Goal: Task Accomplishment & Management: Complete application form

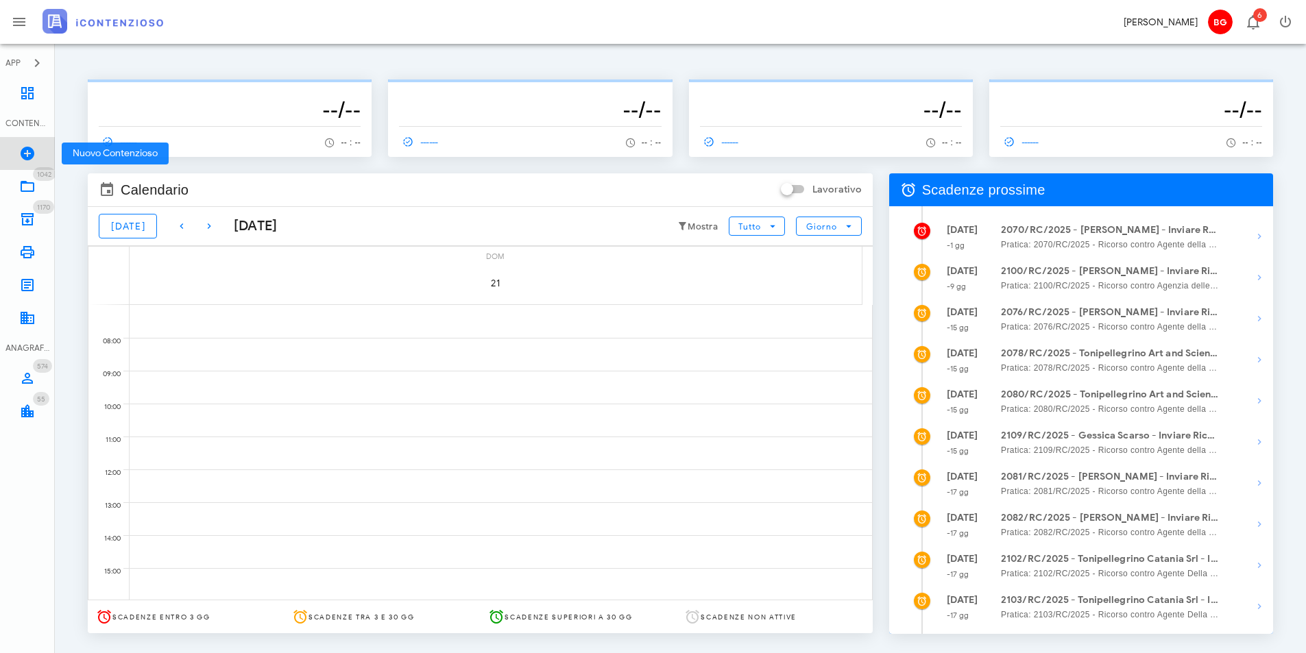
click at [27, 139] on link "Nuovo Contenzioso" at bounding box center [27, 153] width 55 height 33
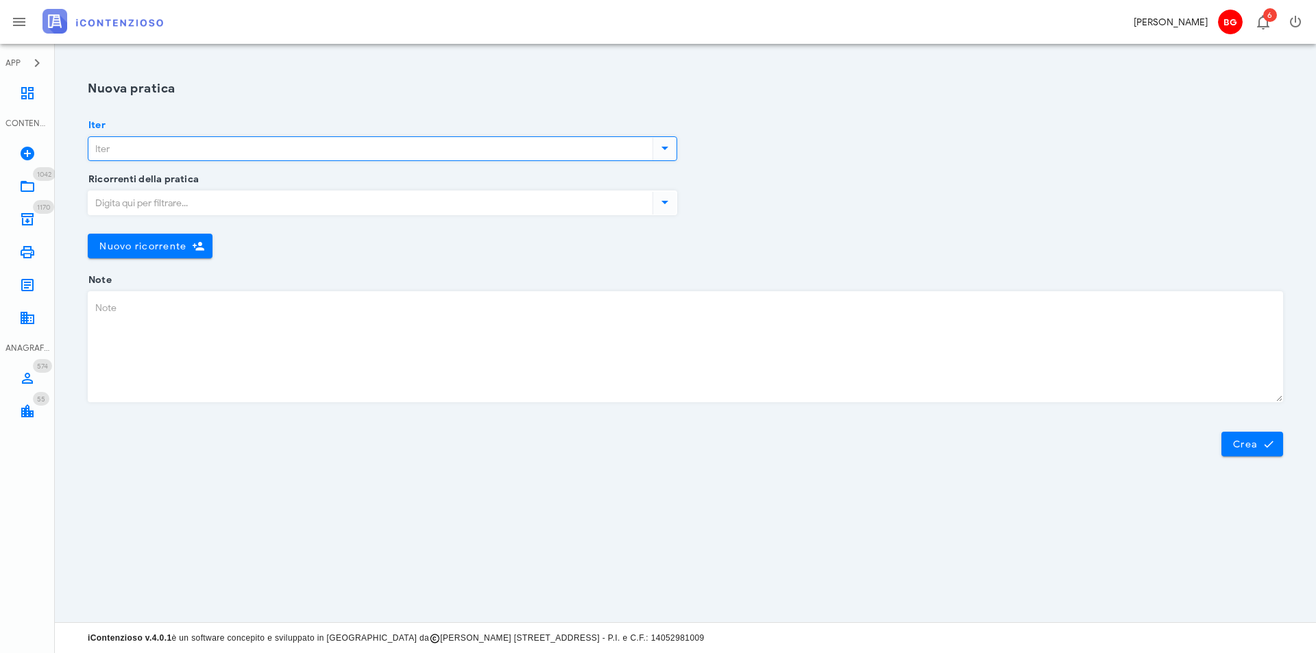
click at [248, 156] on input "Iter" at bounding box center [369, 148] width 562 height 23
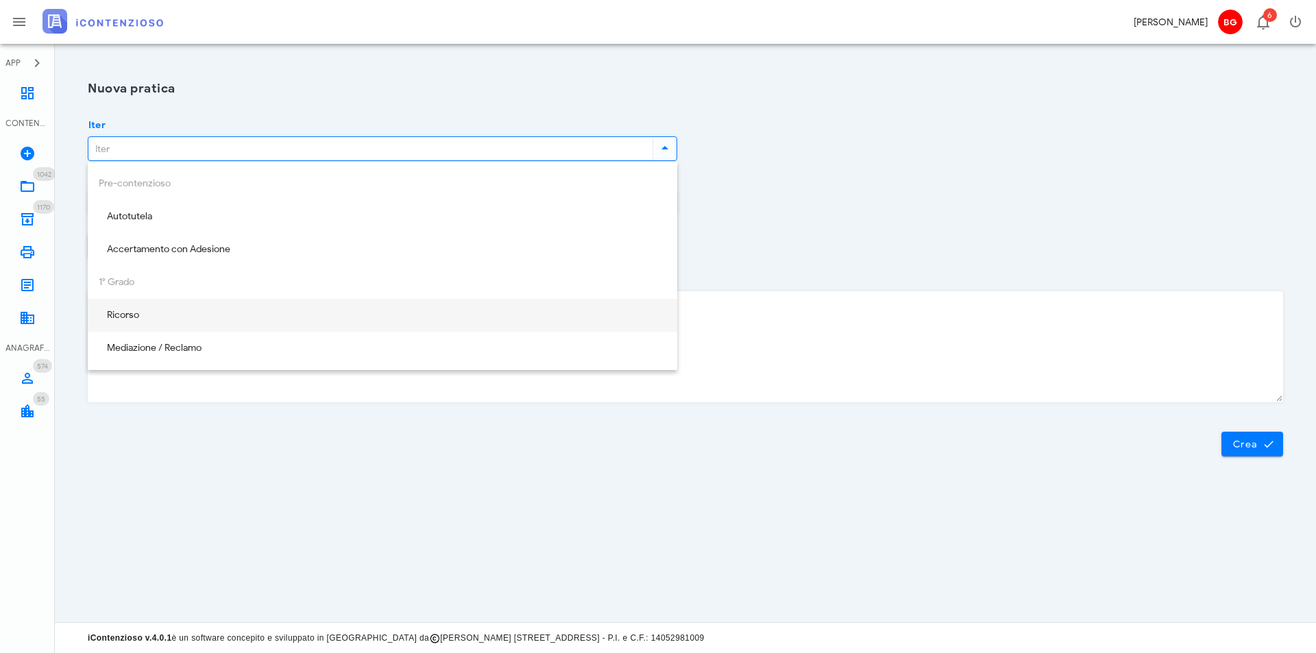
click at [217, 319] on div "Ricorso" at bounding box center [383, 316] width 568 height 12
type input "Ricorso"
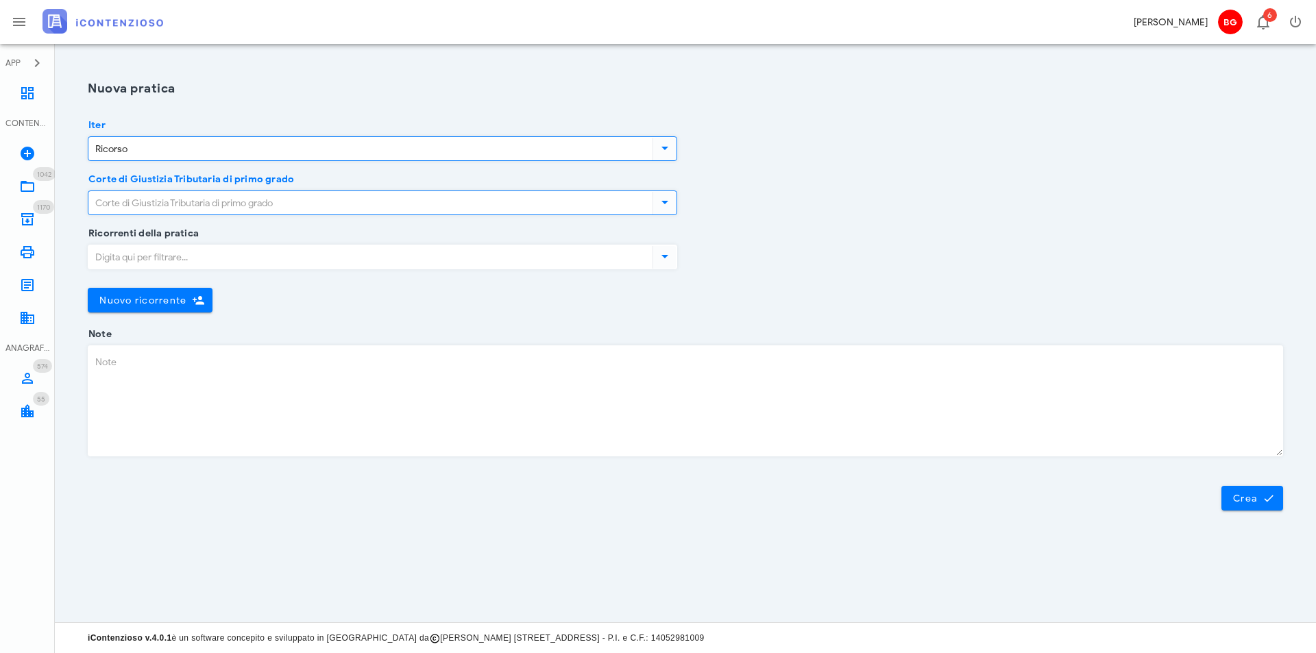
click at [272, 205] on input "Corte di Giustizia Tributaria di primo grado" at bounding box center [369, 202] width 562 height 23
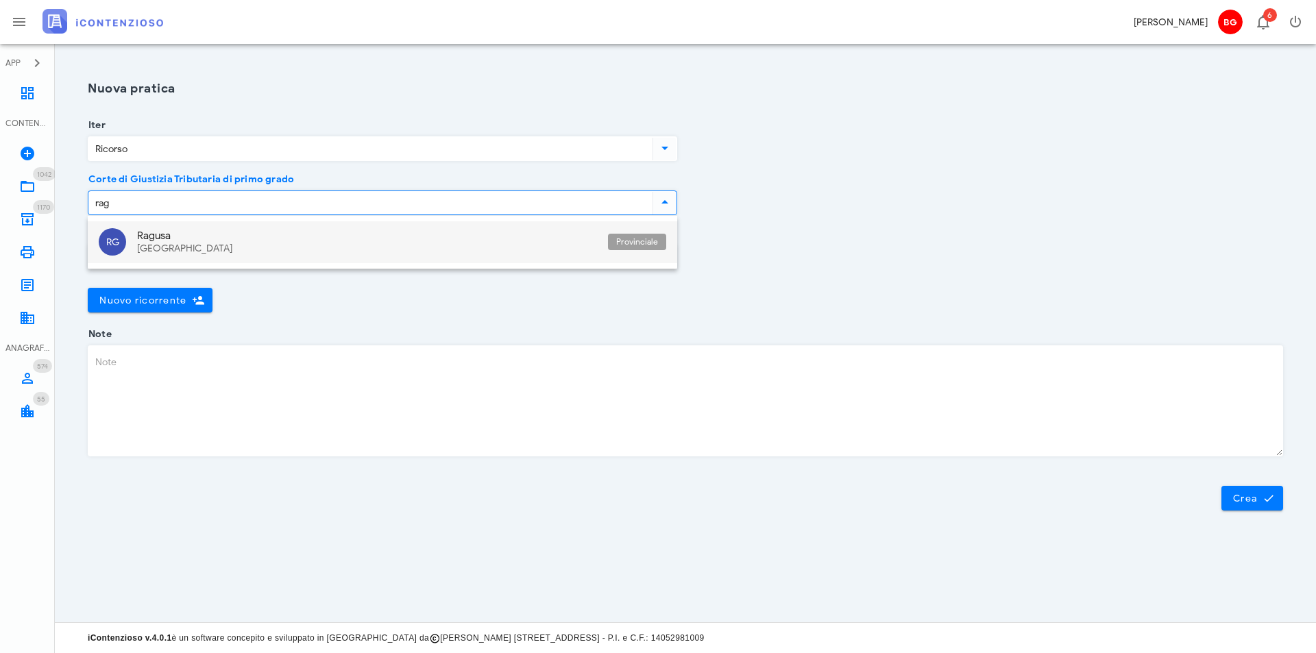
click at [261, 247] on div "Sicilia" at bounding box center [367, 249] width 460 height 12
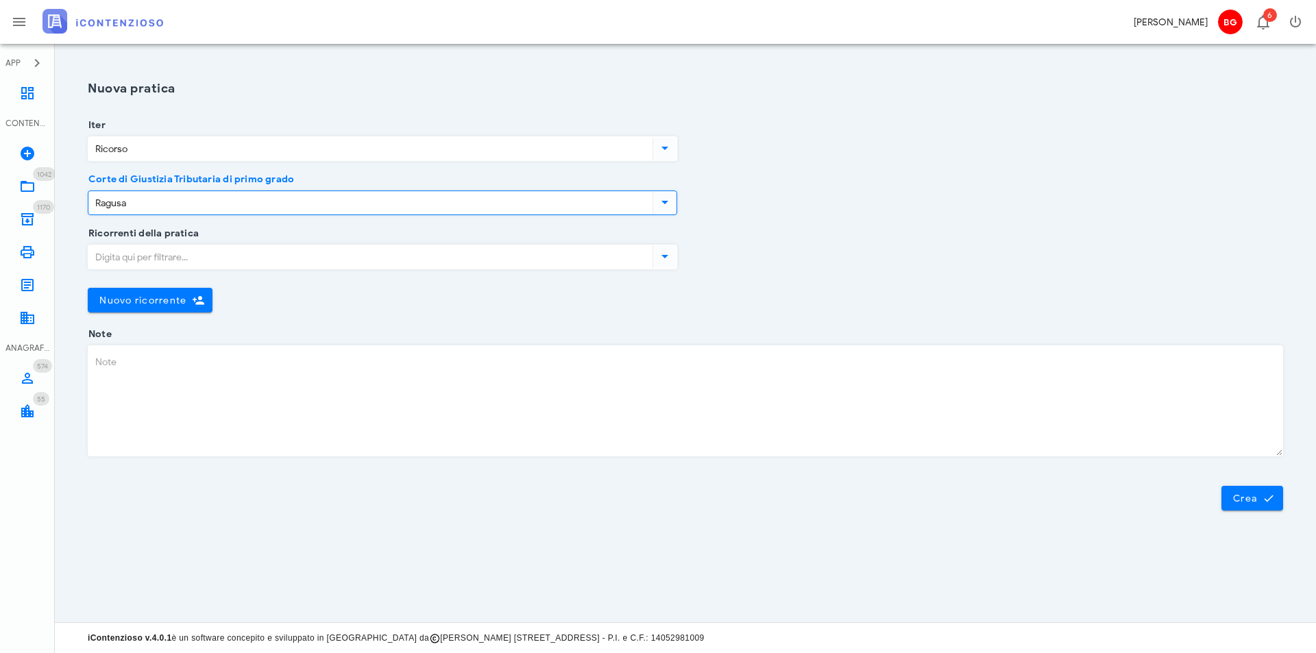
type input "Ragusa"
click at [254, 262] on input "Ricorrenti della pratica" at bounding box center [369, 256] width 562 height 23
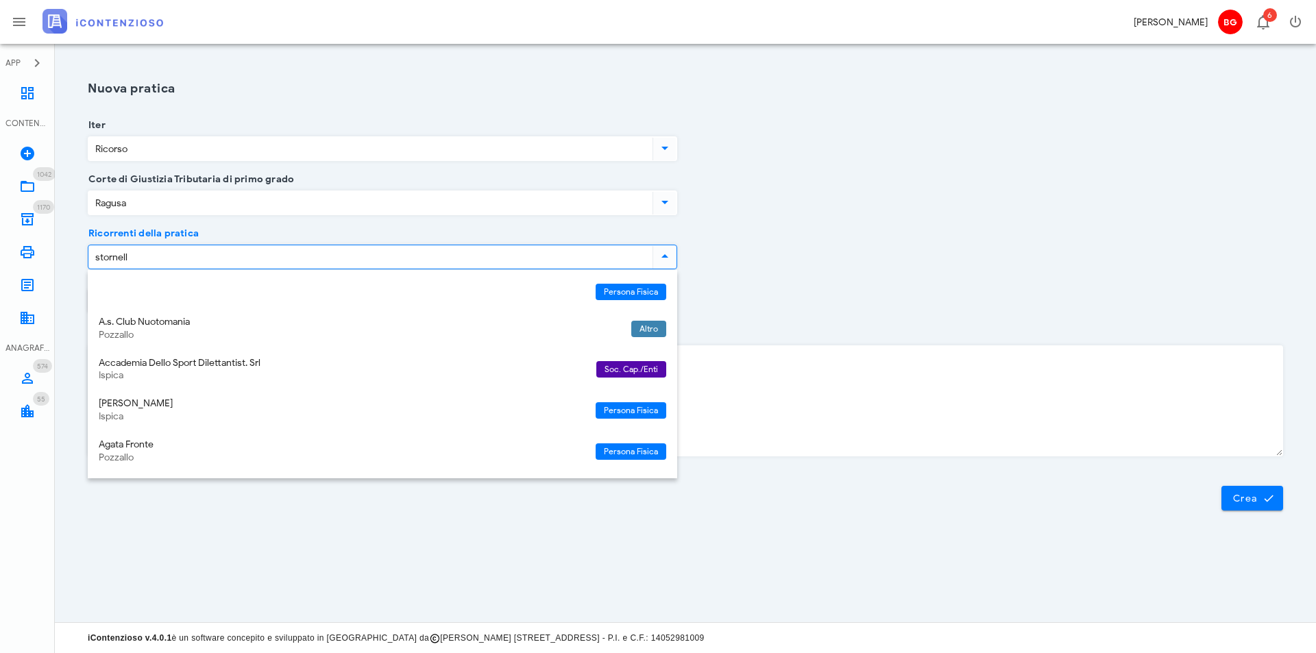
type input "stornello"
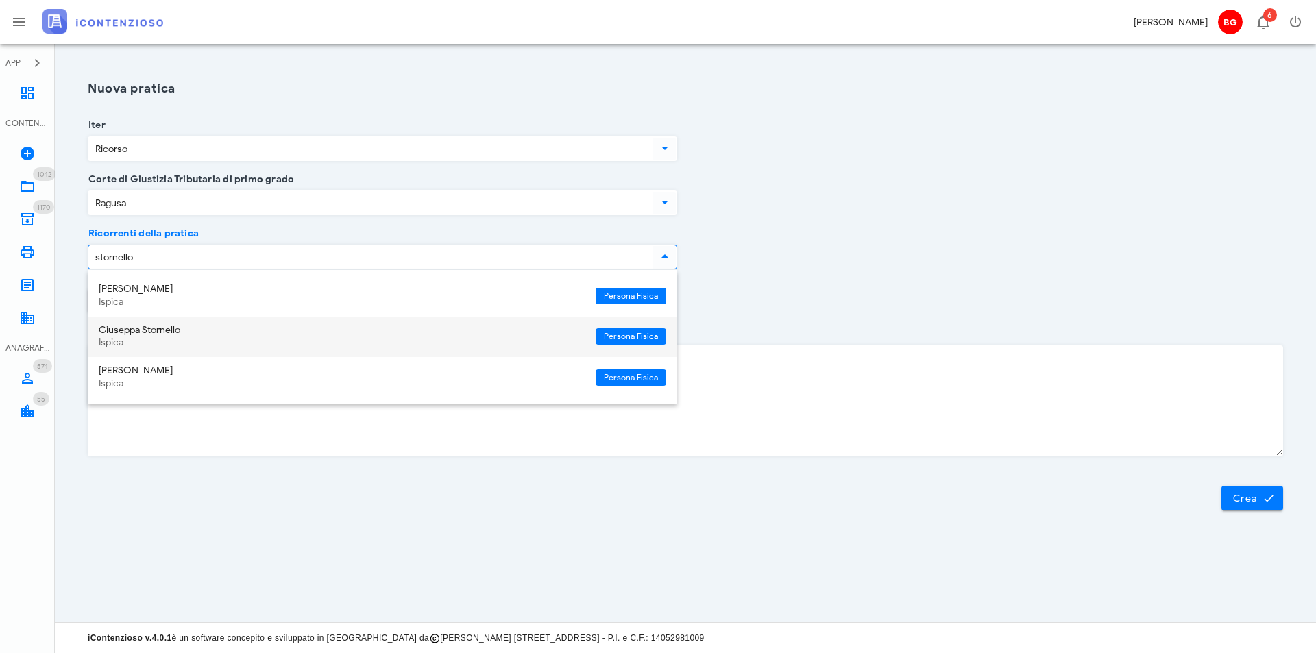
click at [230, 325] on div "Giuseppa Stornello" at bounding box center [342, 331] width 486 height 12
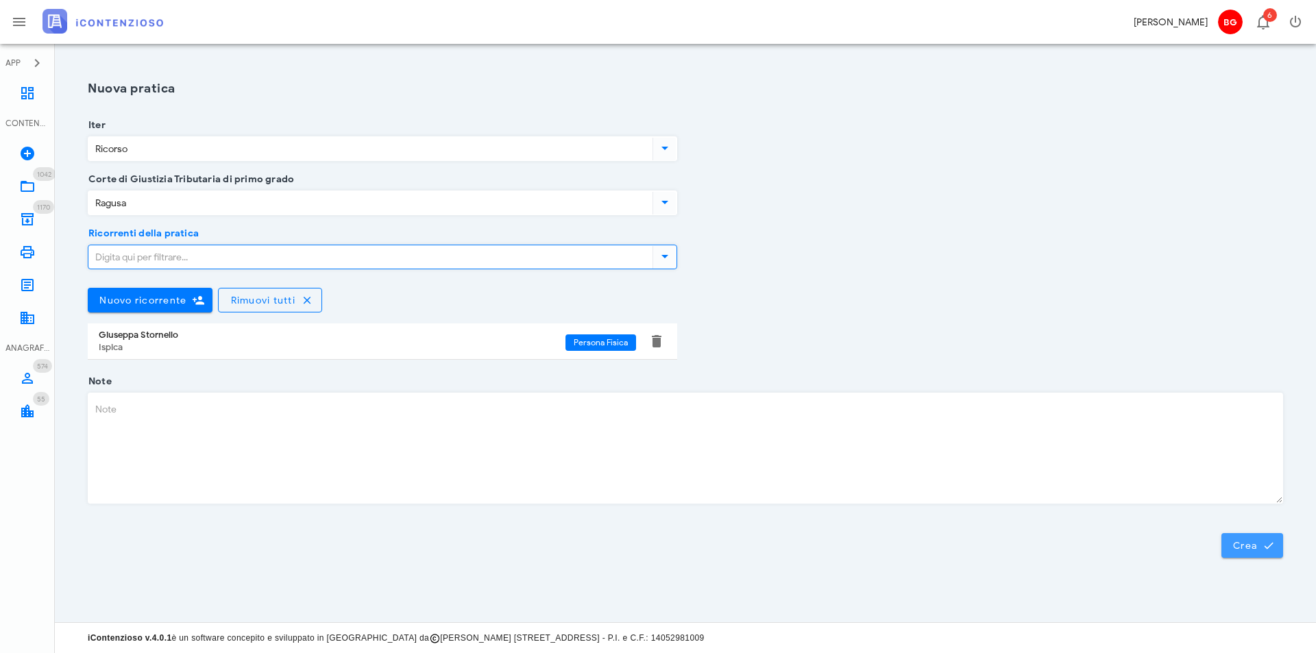
click at [1264, 544] on icon "submit" at bounding box center [1269, 546] width 12 height 12
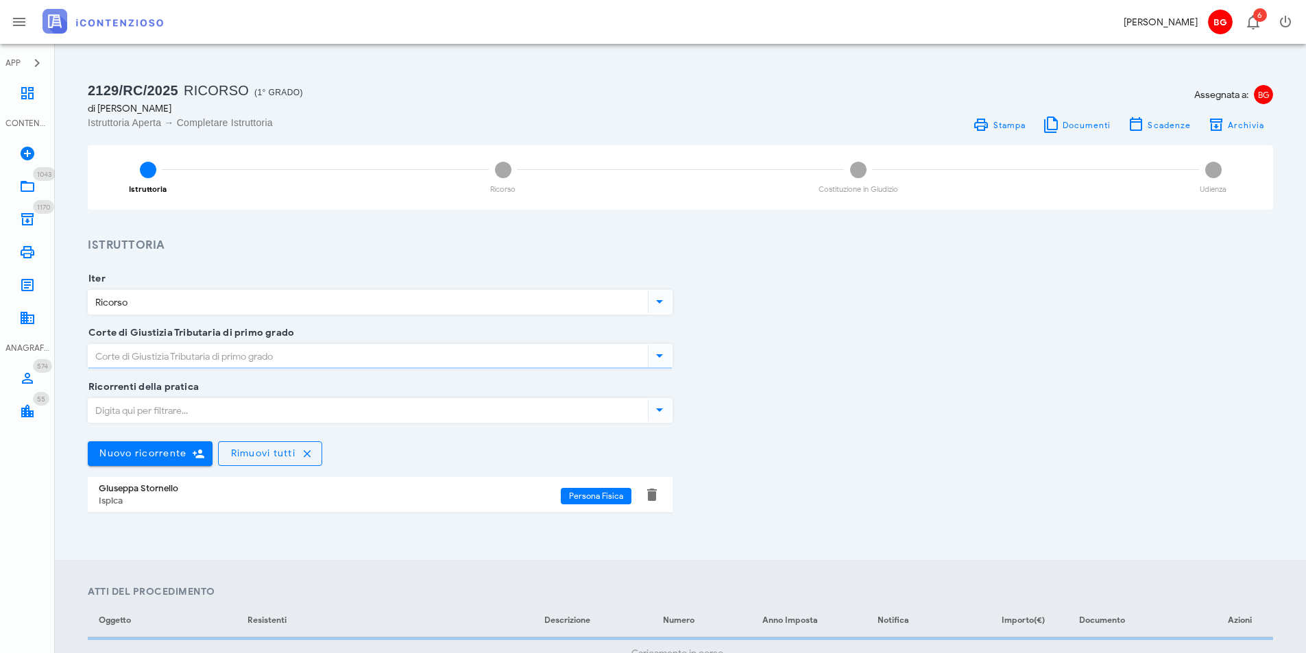
type input "Ragusa"
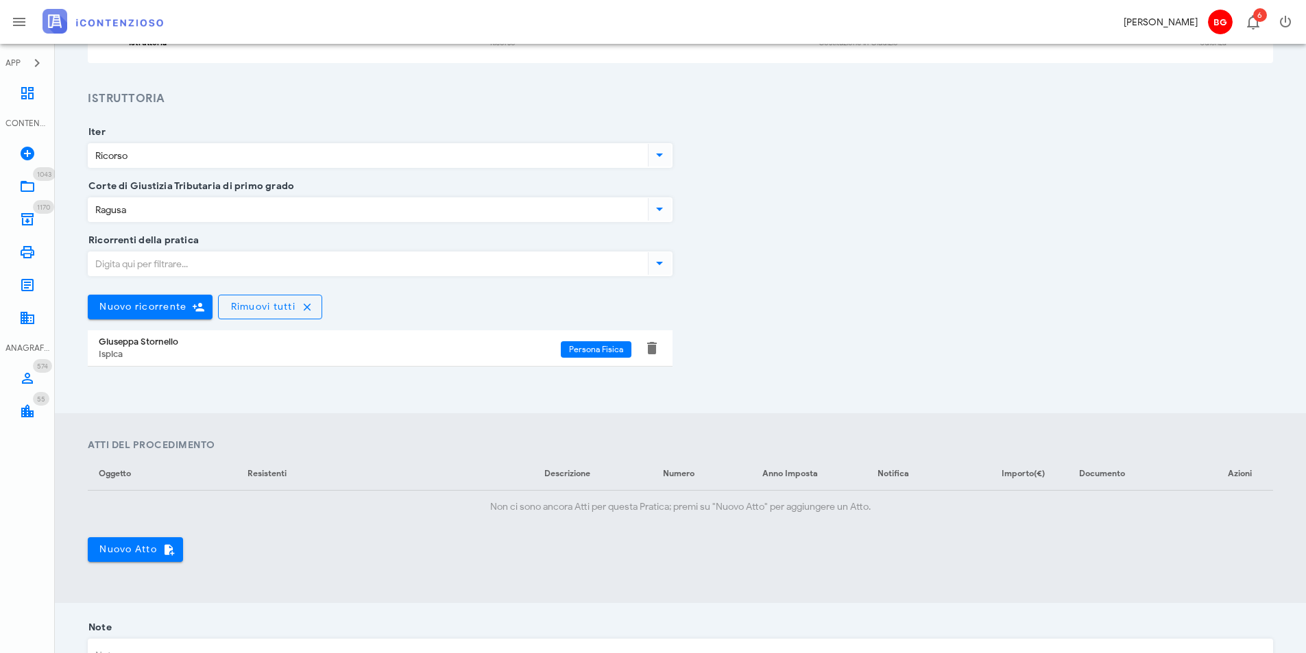
scroll to position [378, 0]
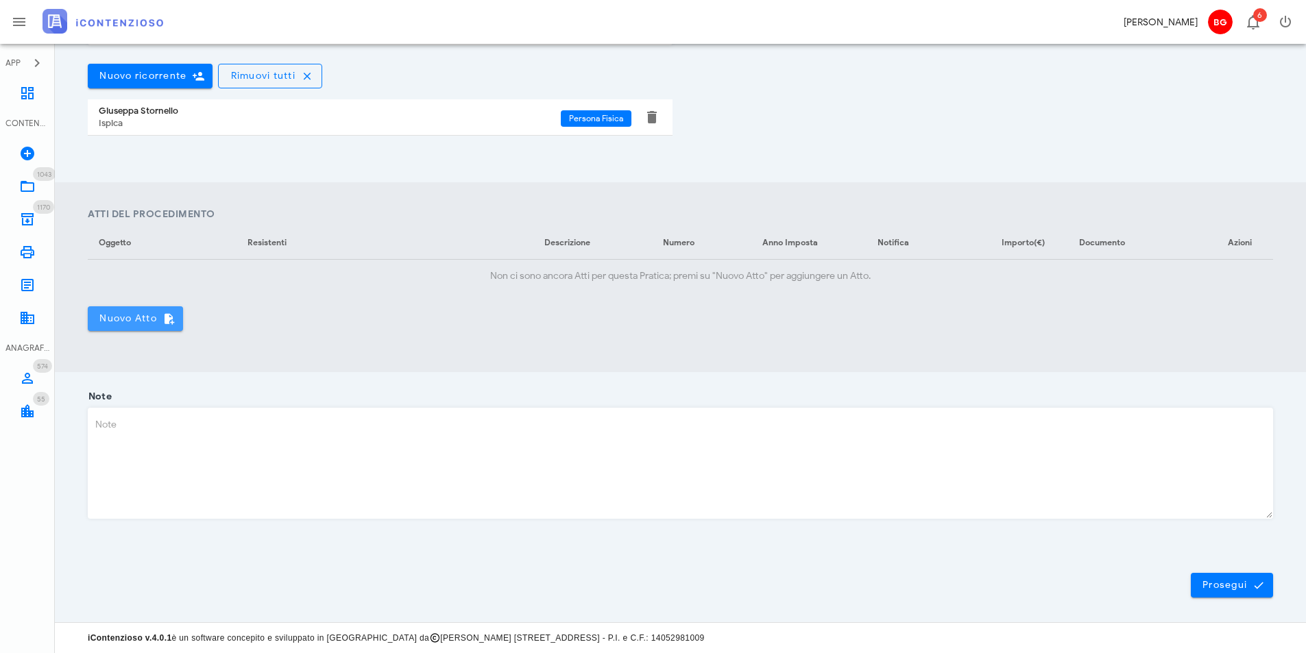
click at [138, 325] on button "Nuovo Atto" at bounding box center [135, 318] width 95 height 25
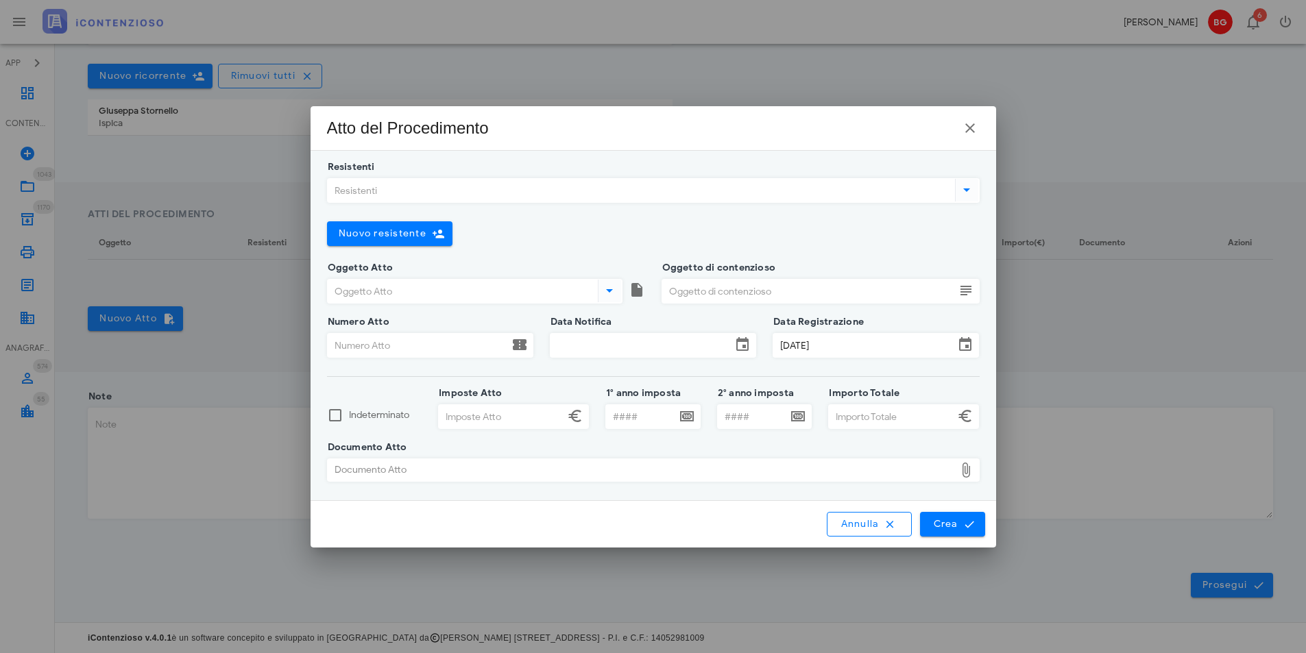
click at [607, 178] on div "Resistenti" at bounding box center [653, 190] width 653 height 25
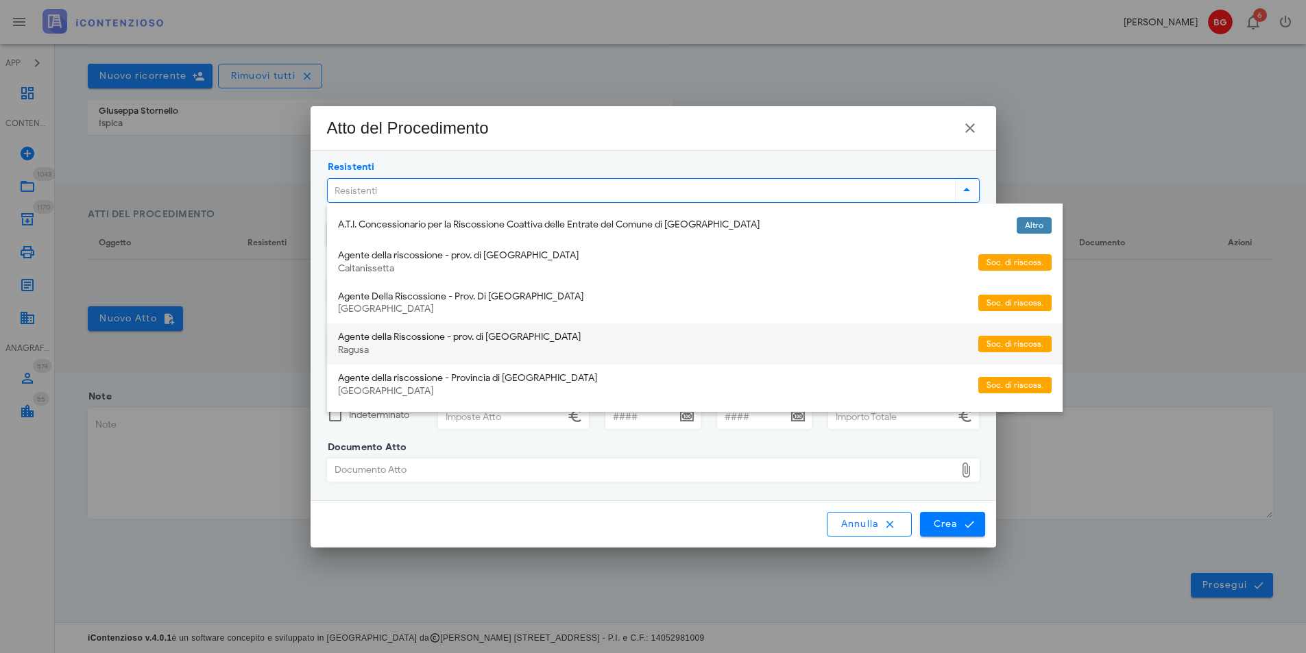
click at [509, 337] on div "Agente della Riscossione - prov. di [GEOGRAPHIC_DATA]" at bounding box center [652, 338] width 629 height 12
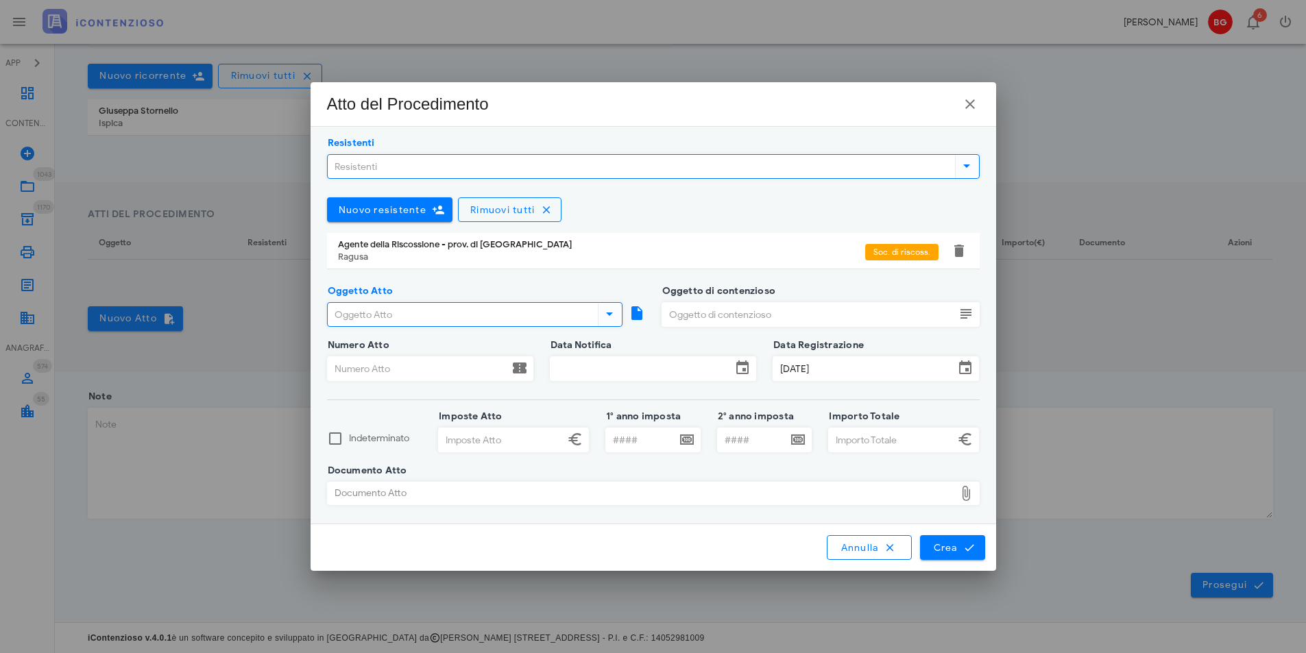
click at [447, 313] on input "Oggetto Atto" at bounding box center [461, 314] width 267 height 23
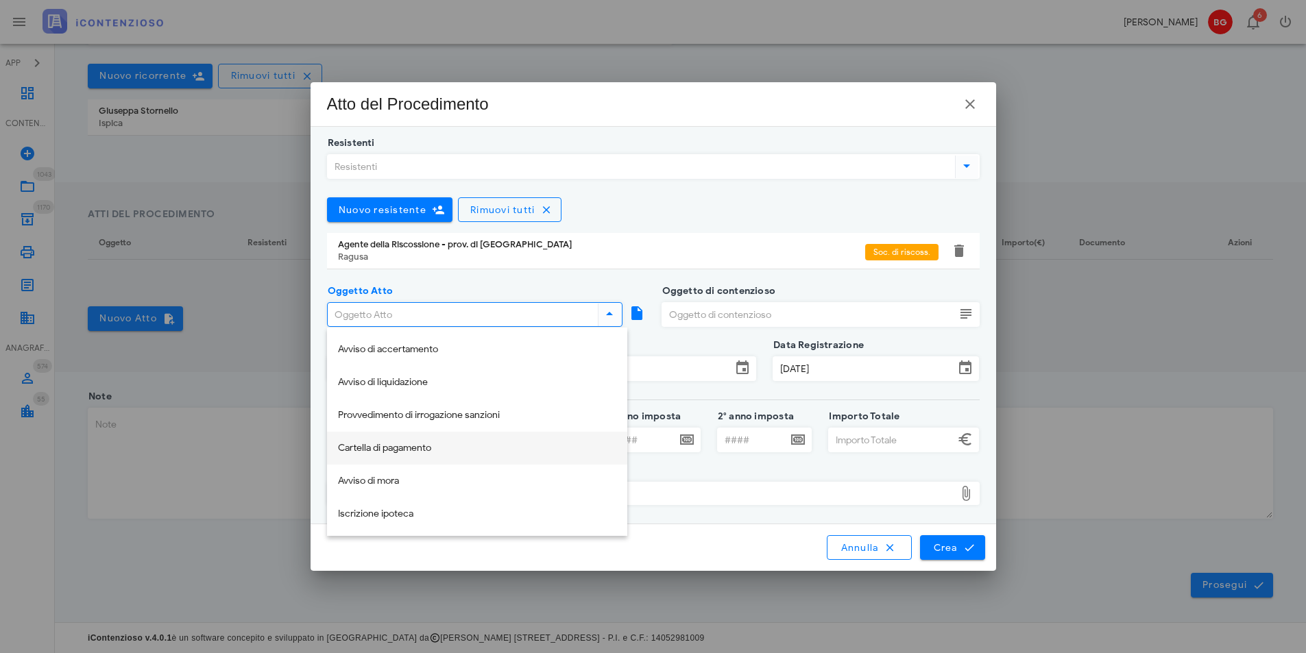
click at [426, 441] on div "Cartella di pagamento" at bounding box center [477, 449] width 278 height 28
type input "Cartella di pagamento"
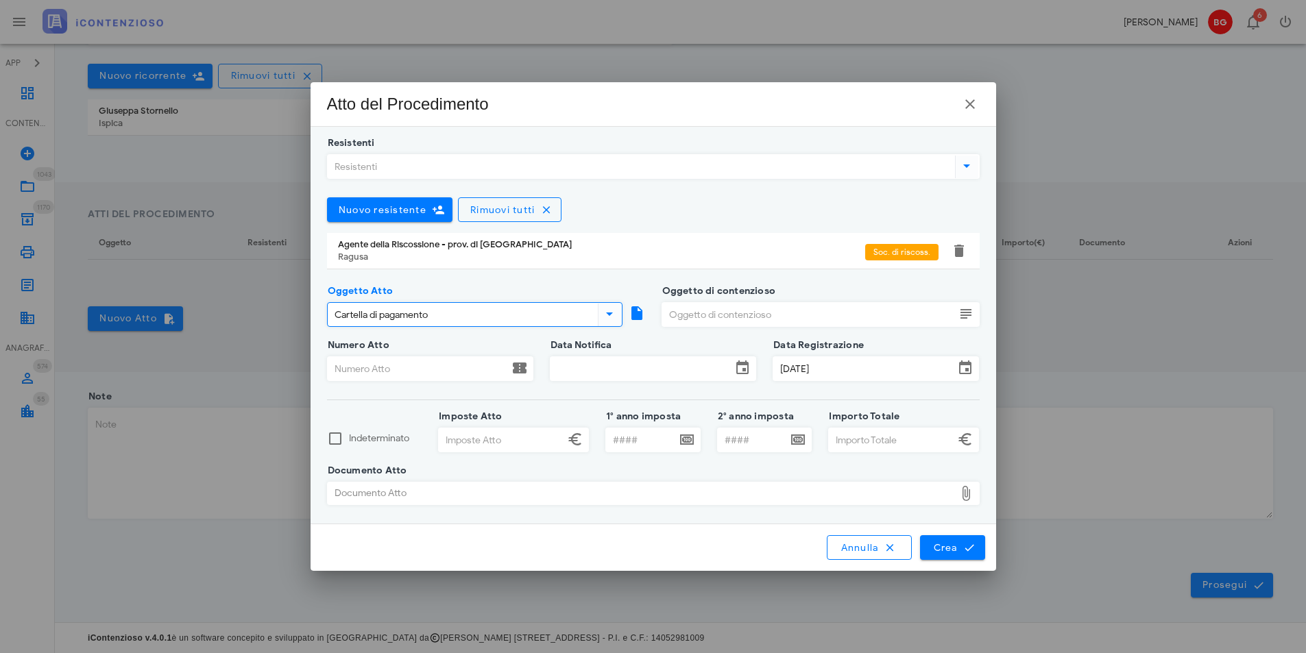
click at [763, 316] on input "Oggetto di contenzioso" at bounding box center [808, 314] width 293 height 23
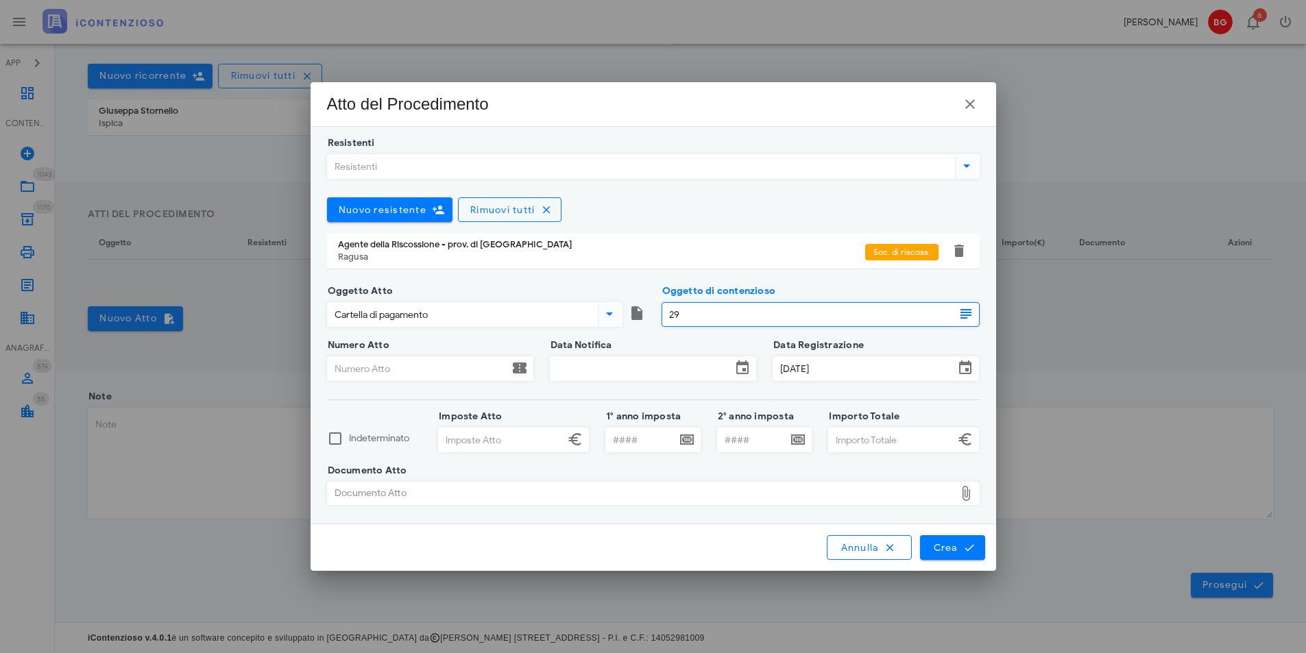
type input "2"
click at [738, 313] on input "recupero crediti 2025" at bounding box center [808, 314] width 293 height 23
type input "recupero crediti anno 2025"
click at [368, 372] on input "Numero Atto" at bounding box center [418, 368] width 181 height 23
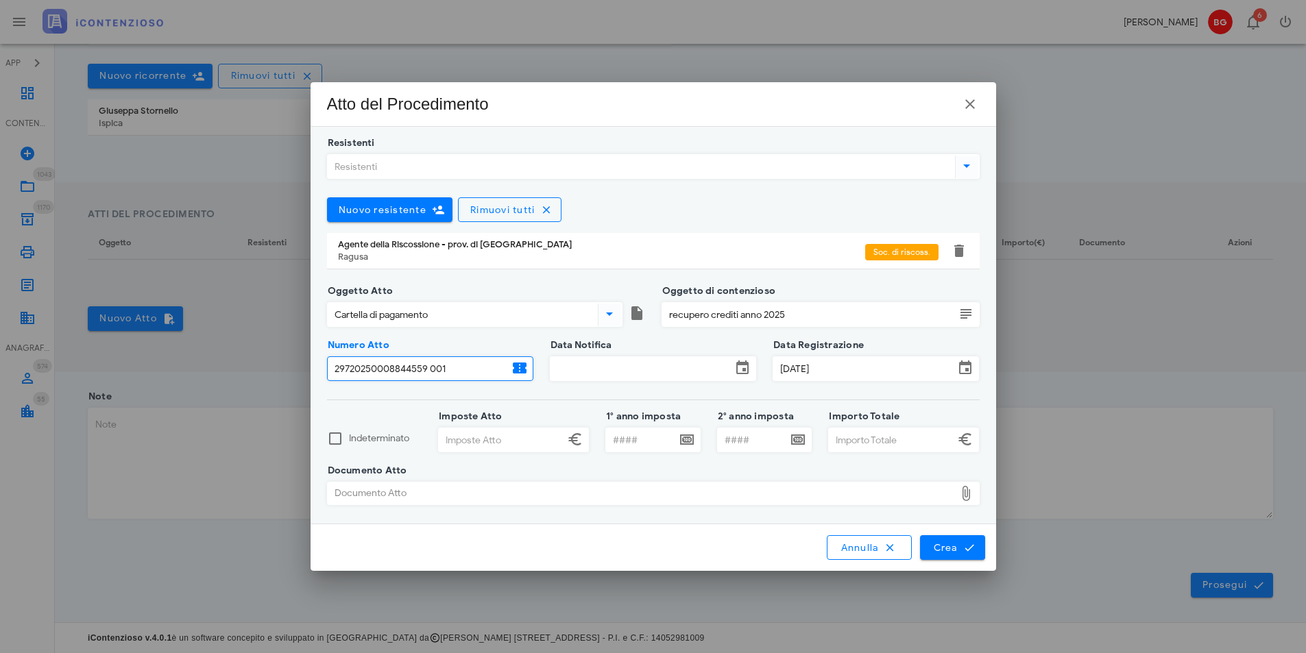
type input "29720250008844559 001"
click at [630, 359] on input "Data Notifica" at bounding box center [641, 368] width 181 height 23
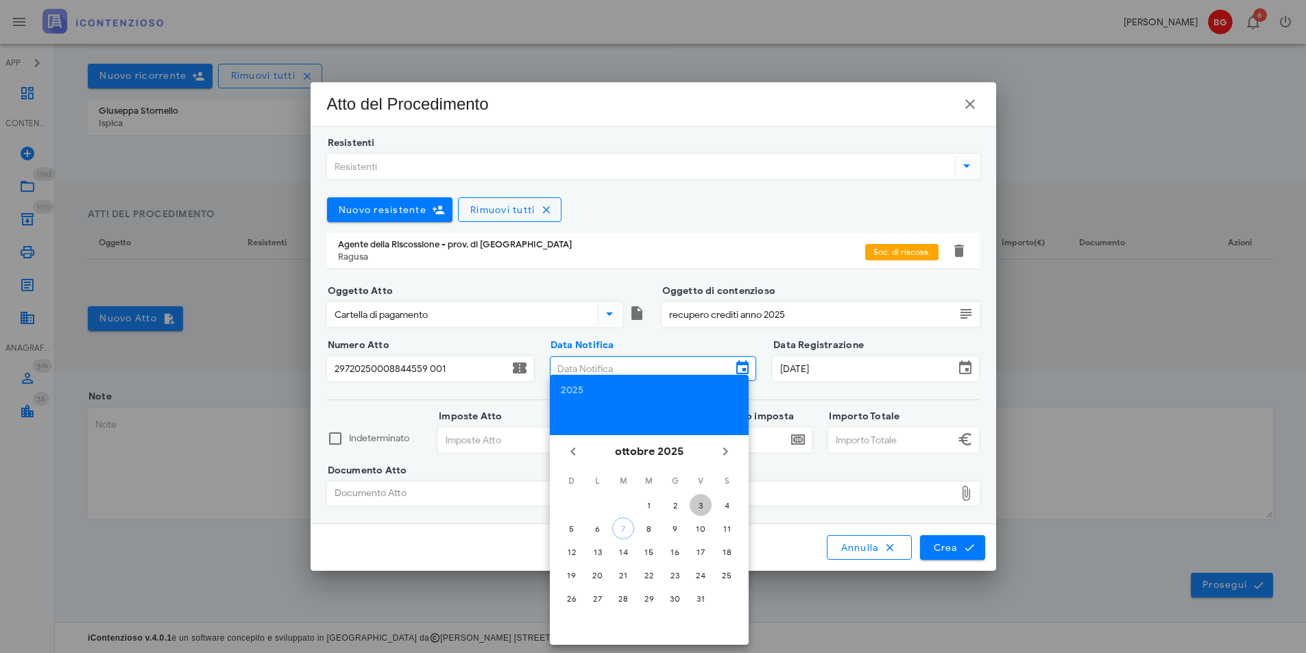
drag, startPoint x: 699, startPoint y: 504, endPoint x: 681, endPoint y: 503, distance: 18.5
click at [699, 503] on div "3" at bounding box center [701, 506] width 22 height 10
type input "[DATE]"
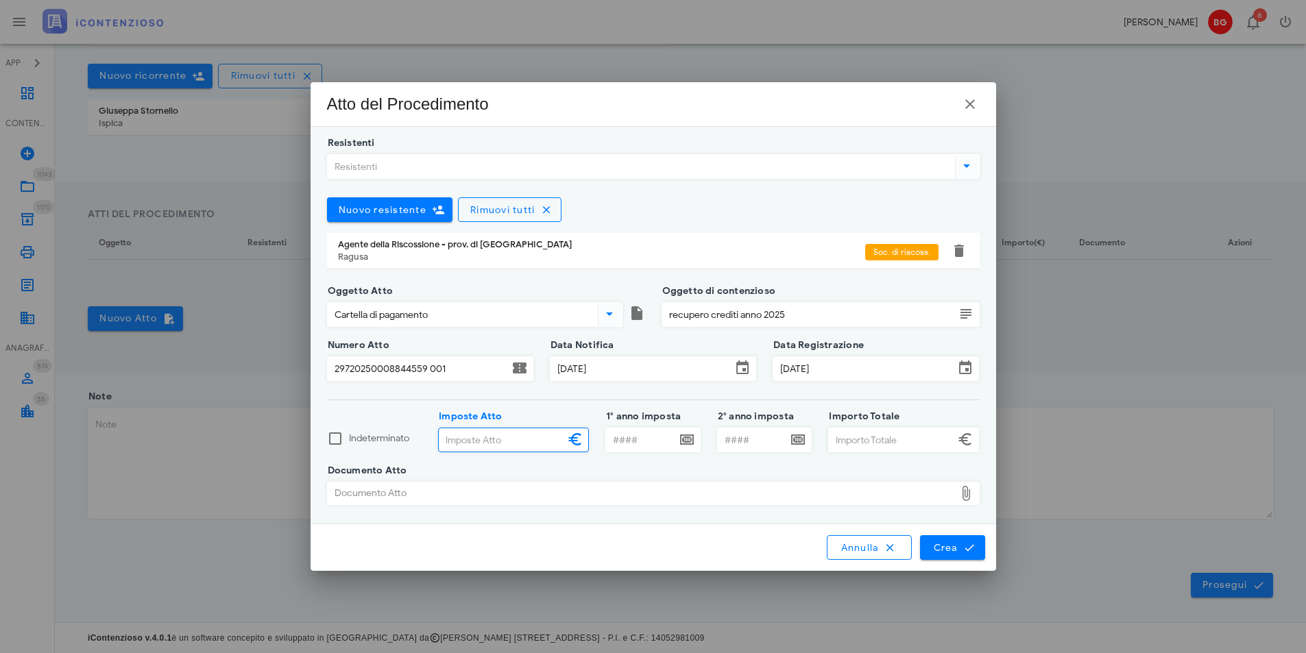
click at [535, 444] on input "Imposte Atto" at bounding box center [501, 440] width 125 height 23
type input "161,75"
click at [952, 437] on input "Importo Totale" at bounding box center [891, 440] width 125 height 23
click at [565, 489] on div "Documento Atto" at bounding box center [641, 494] width 627 height 22
type input "167,63"
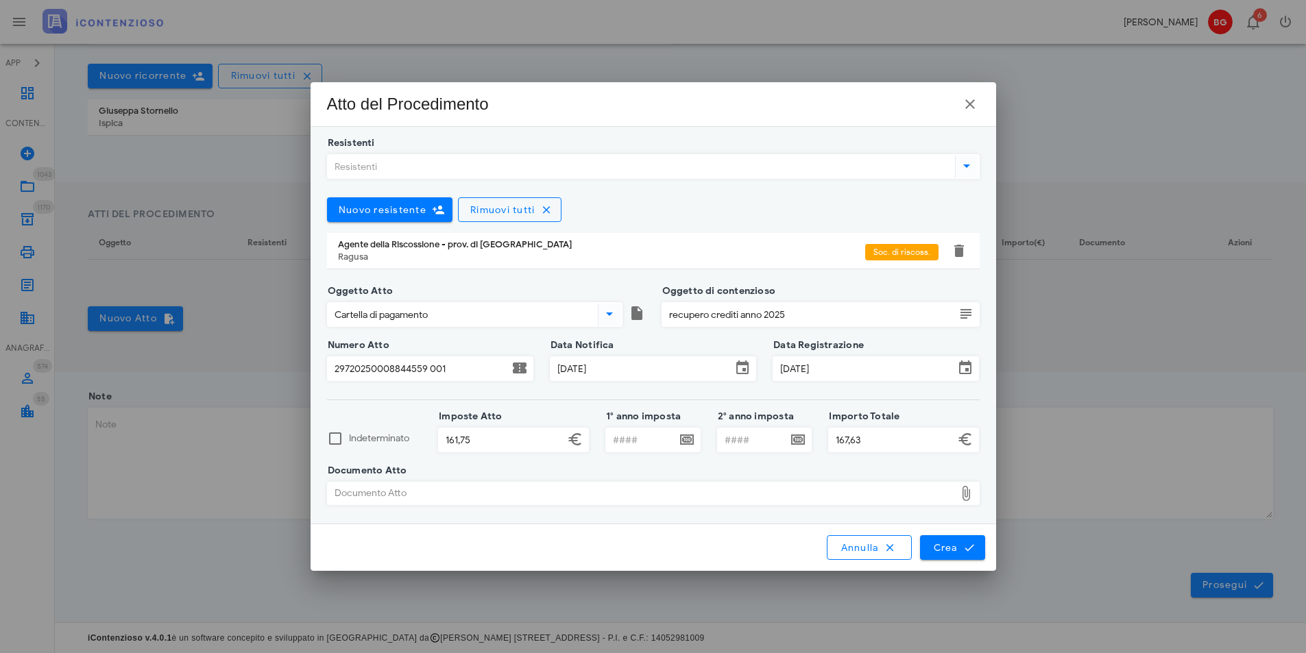
type input "C:\fakepath\7450.pdf"
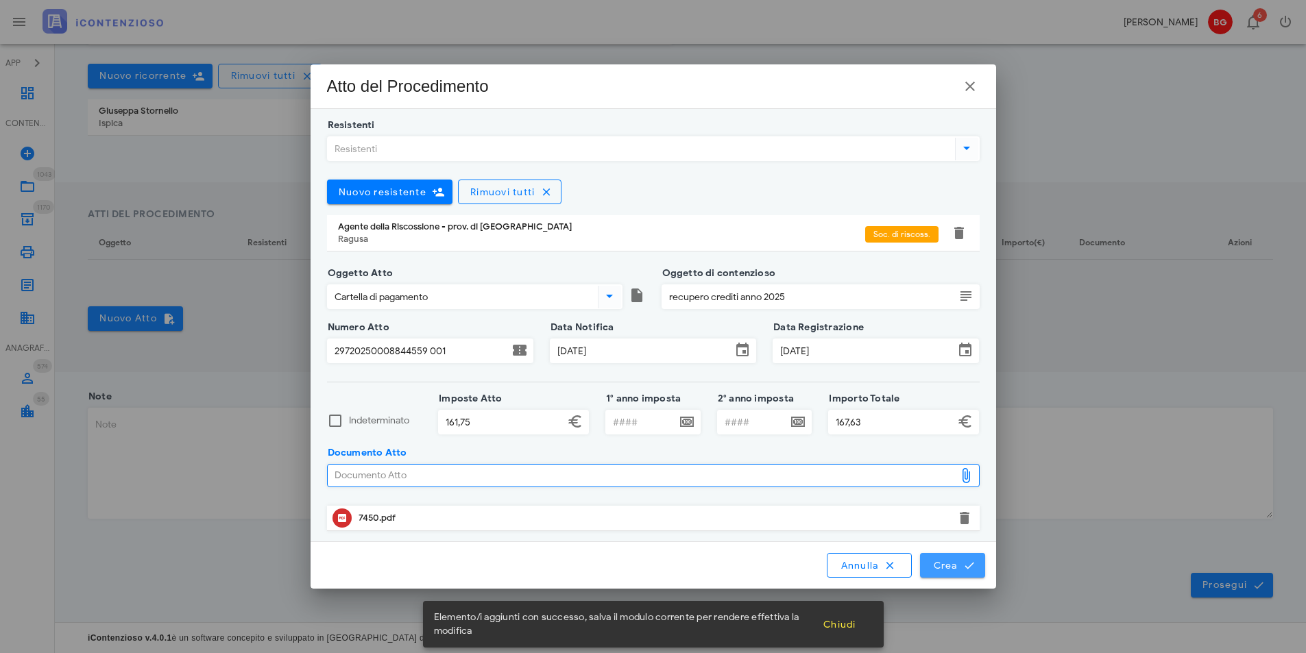
click at [960, 570] on span "Crea" at bounding box center [952, 565] width 40 height 12
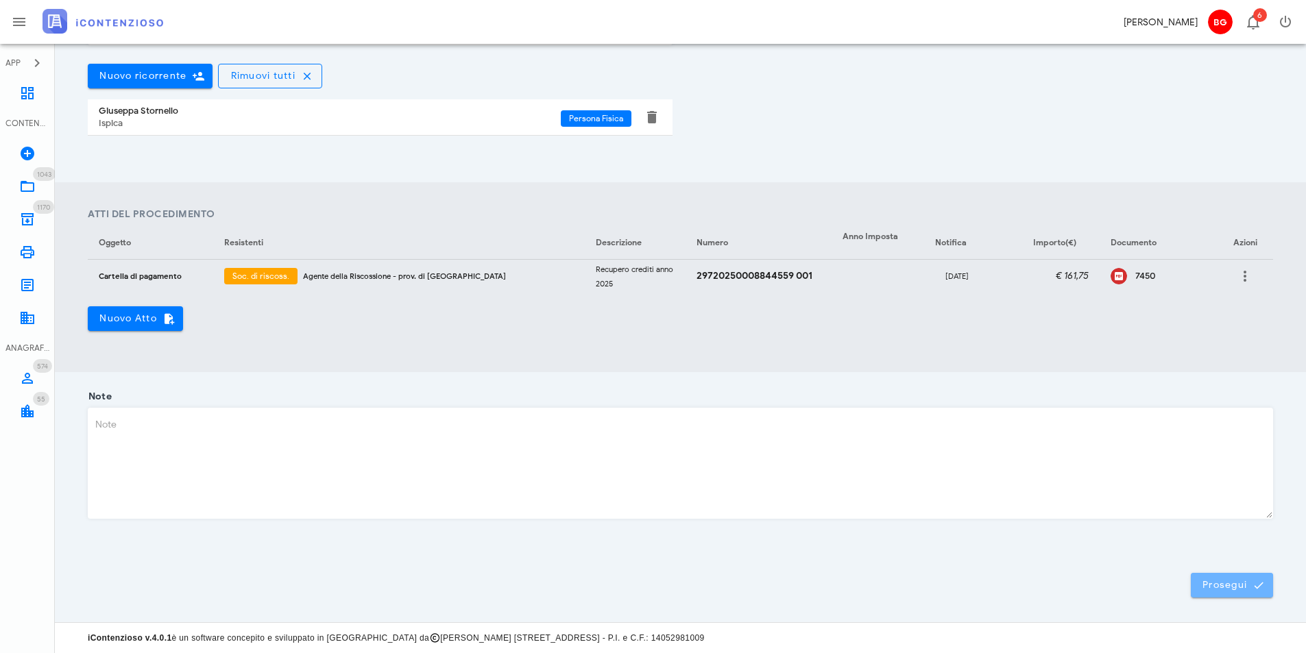
click at [1207, 589] on span "Prosegui" at bounding box center [1232, 585] width 60 height 12
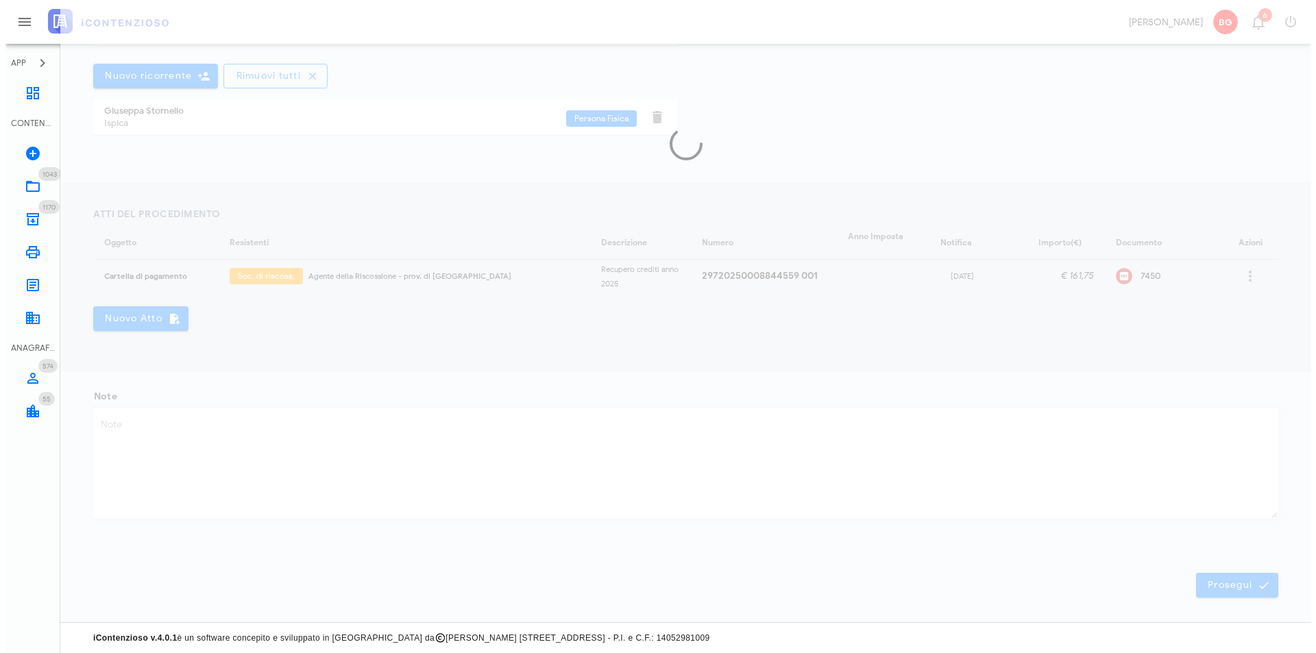
scroll to position [0, 0]
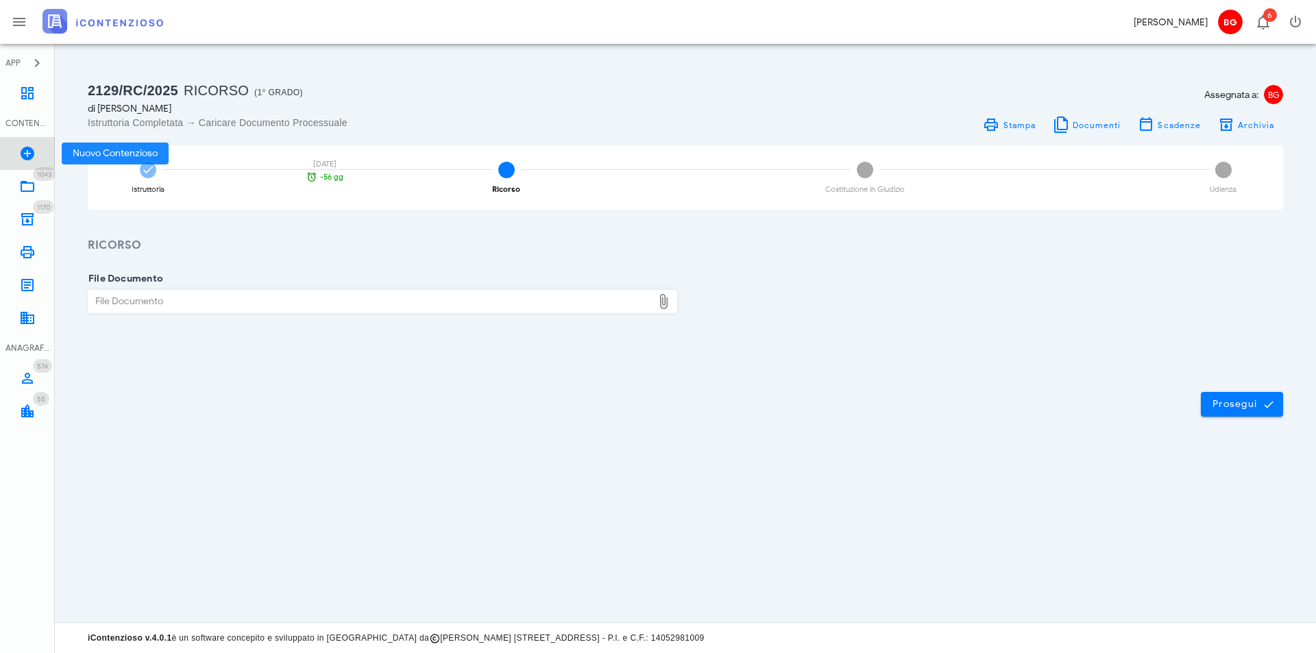
click at [24, 150] on icon at bounding box center [27, 153] width 16 height 16
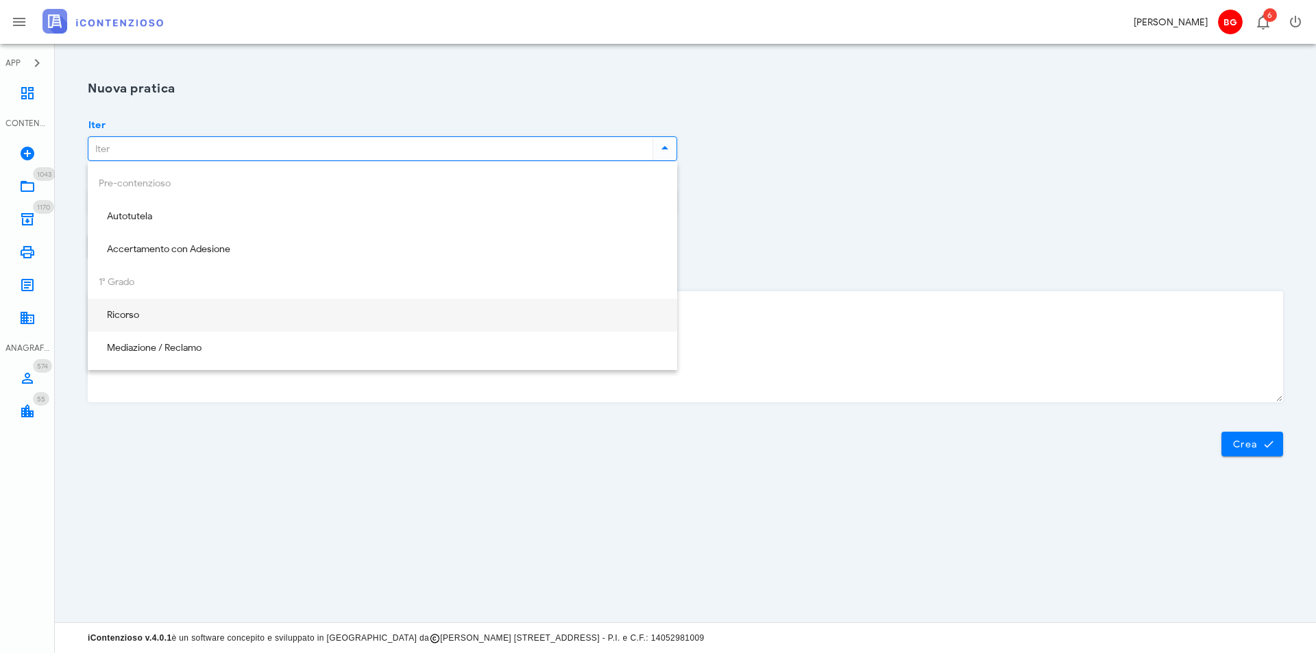
click at [187, 310] on div "Ricorso" at bounding box center [383, 316] width 568 height 12
type input "Ricorso"
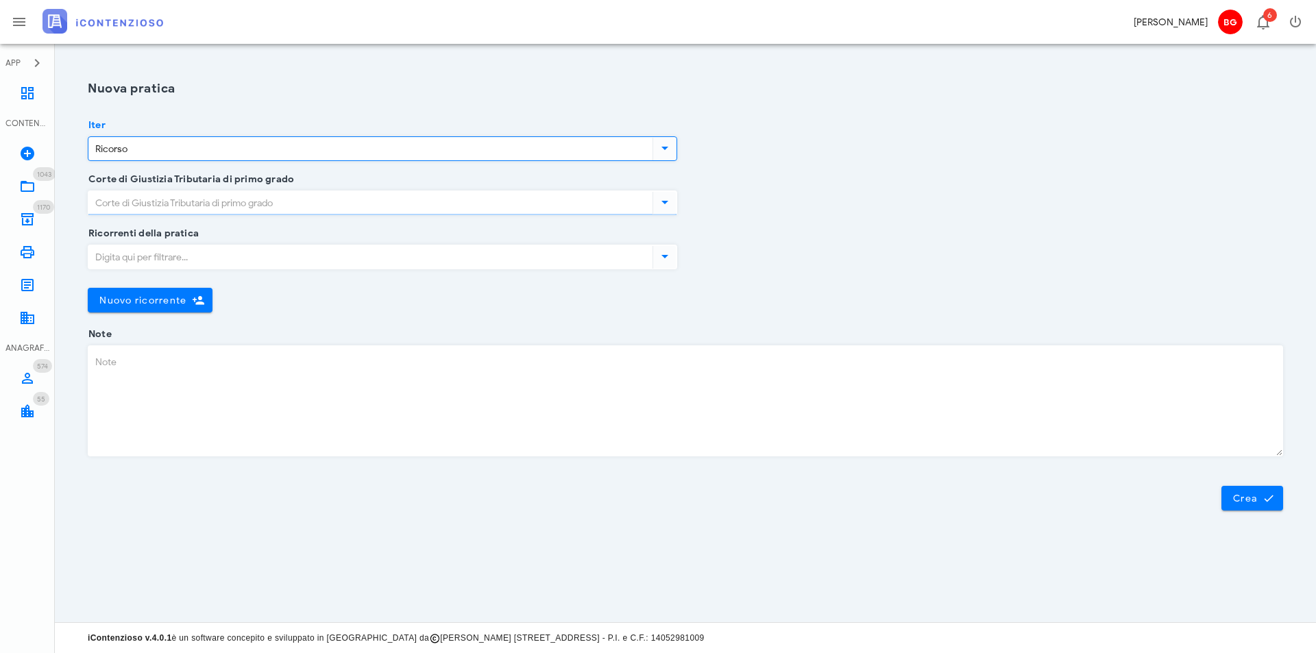
click at [228, 202] on input "Corte di Giustizia Tributaria di primo grado" at bounding box center [369, 202] width 562 height 23
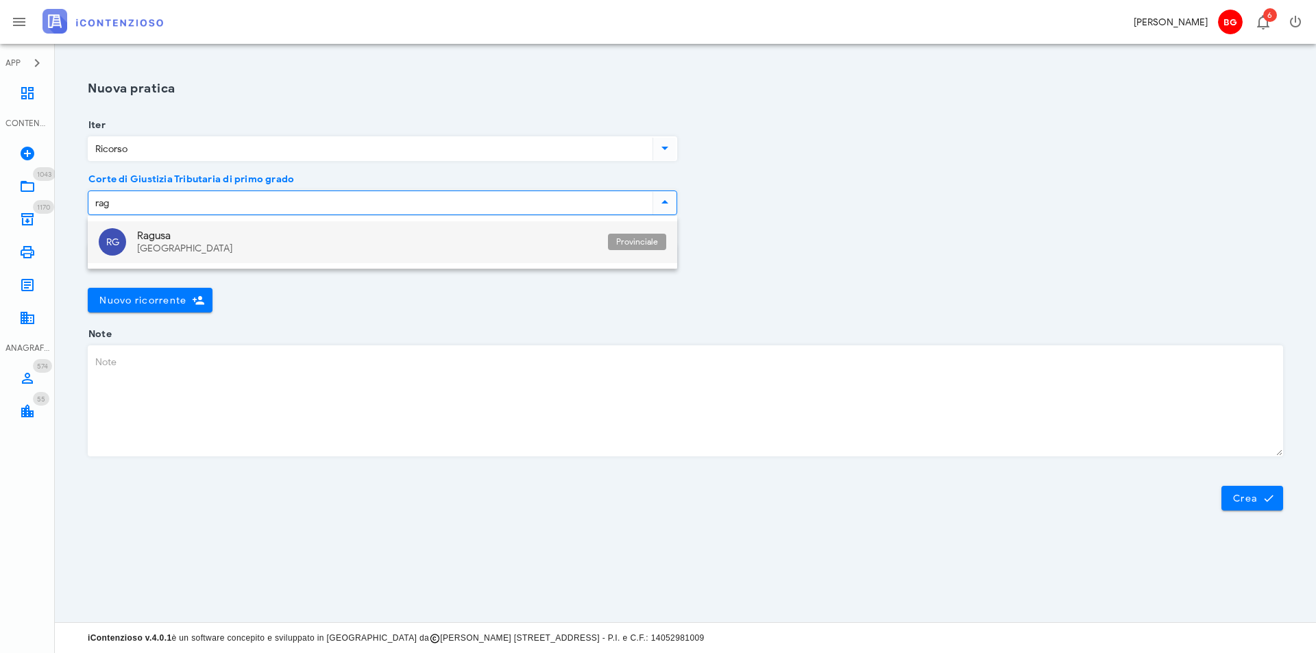
click at [268, 229] on div "Ragusa Sicilia" at bounding box center [367, 242] width 460 height 42
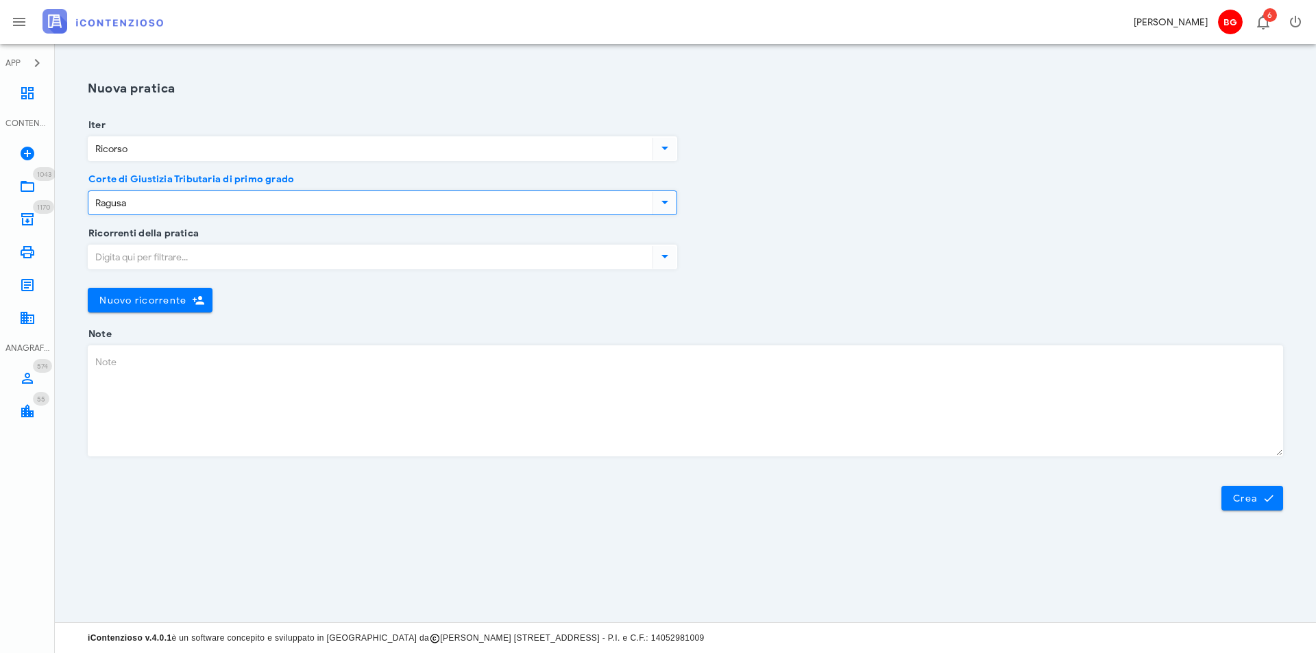
type input "Ragusa"
click at [219, 256] on input "Ricorrenti della pratica" at bounding box center [369, 256] width 562 height 23
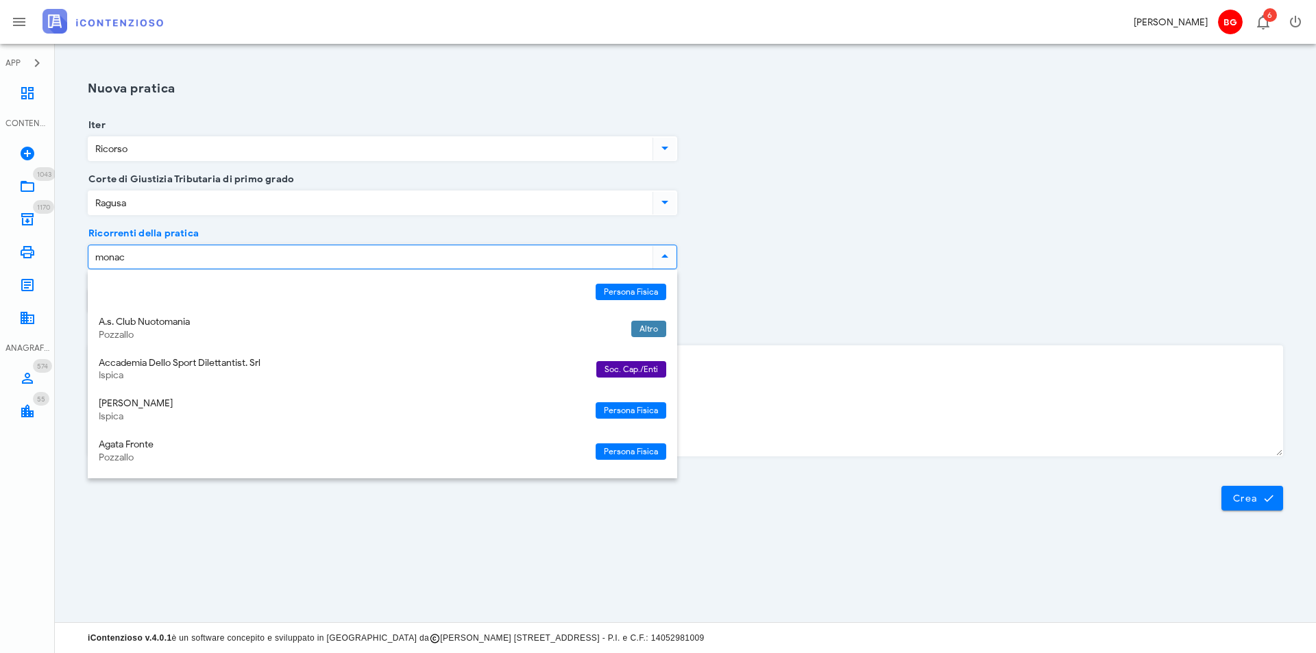
type input "monaca"
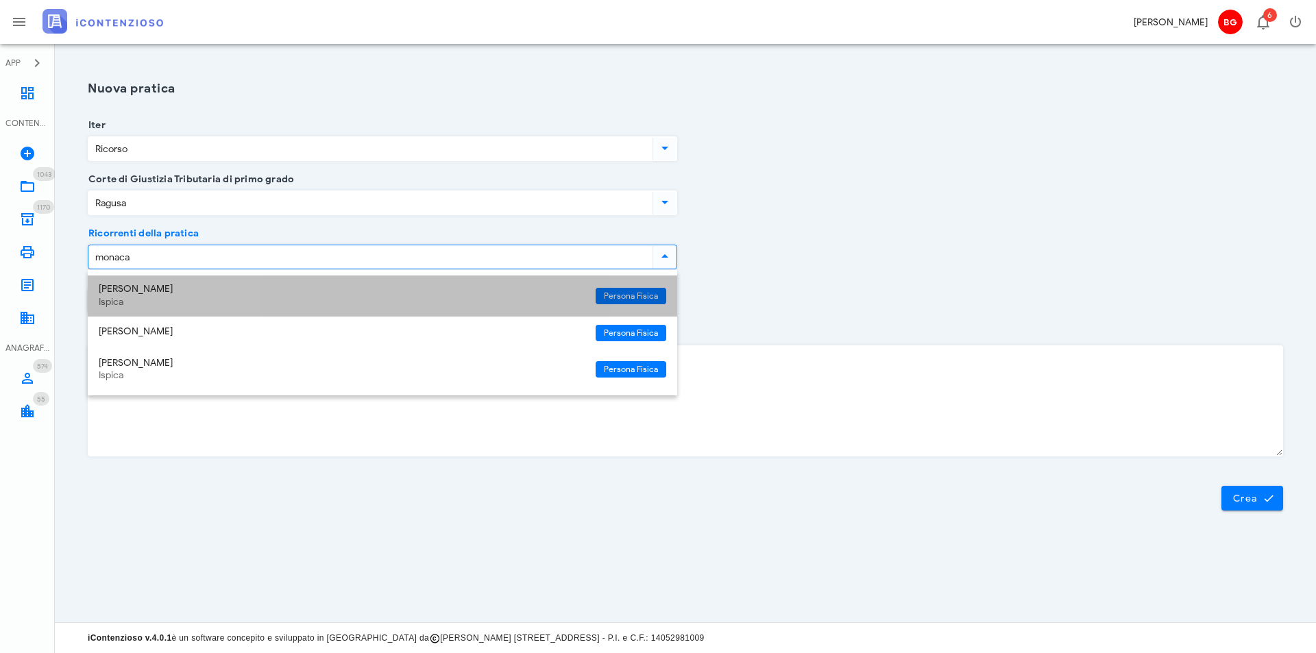
click at [181, 302] on div "Ispica" at bounding box center [342, 303] width 486 height 12
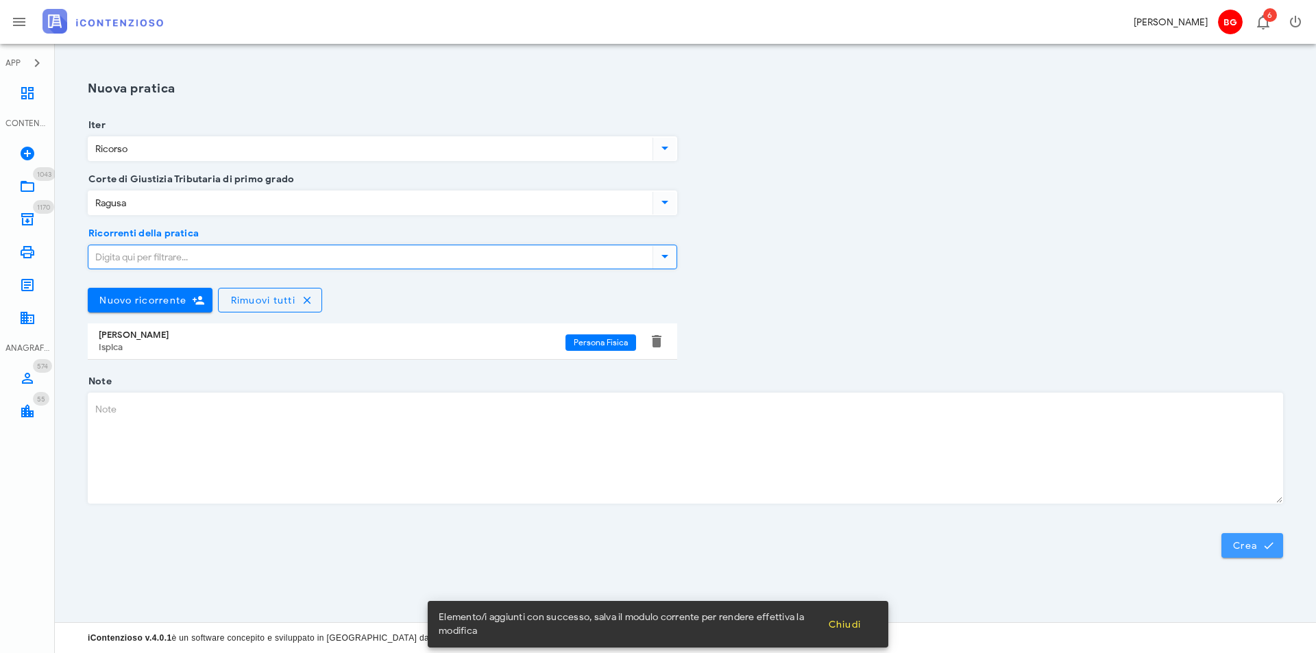
click at [1241, 545] on span "Crea" at bounding box center [1253, 546] width 40 height 12
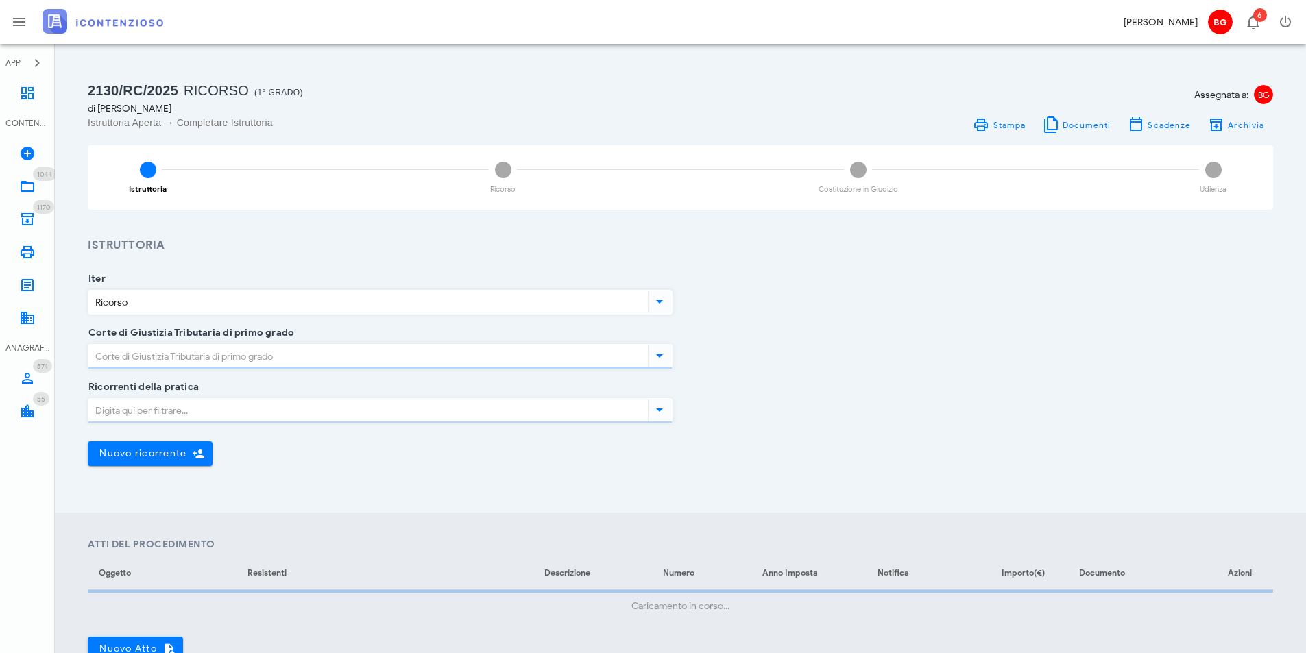
type input "Ragusa"
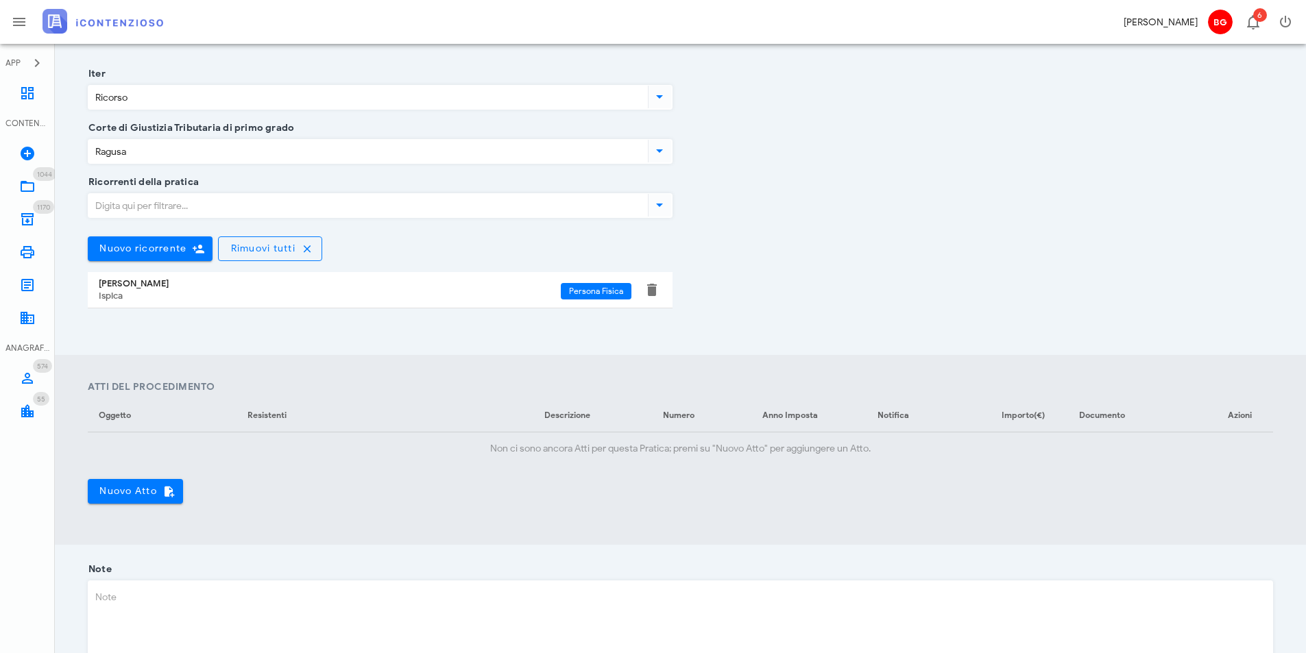
scroll to position [206, 0]
click at [131, 493] on span "Nuovo Atto" at bounding box center [135, 491] width 73 height 12
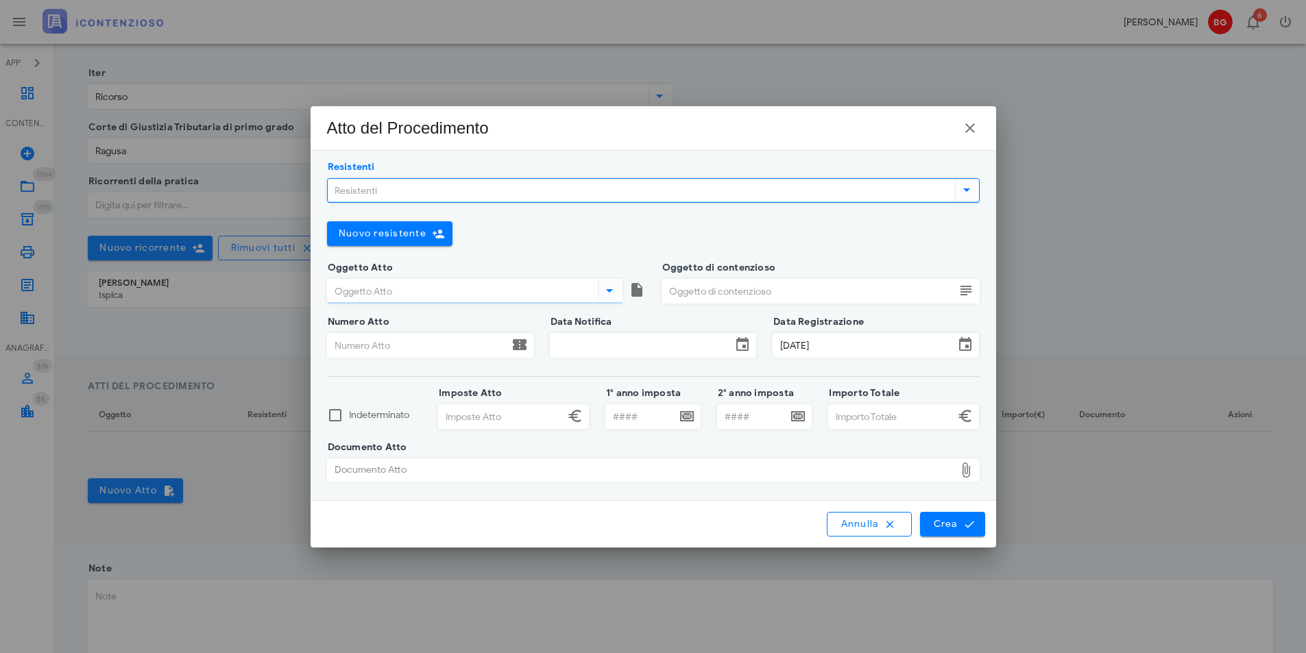
click at [515, 194] on input "Resistenti" at bounding box center [640, 190] width 625 height 23
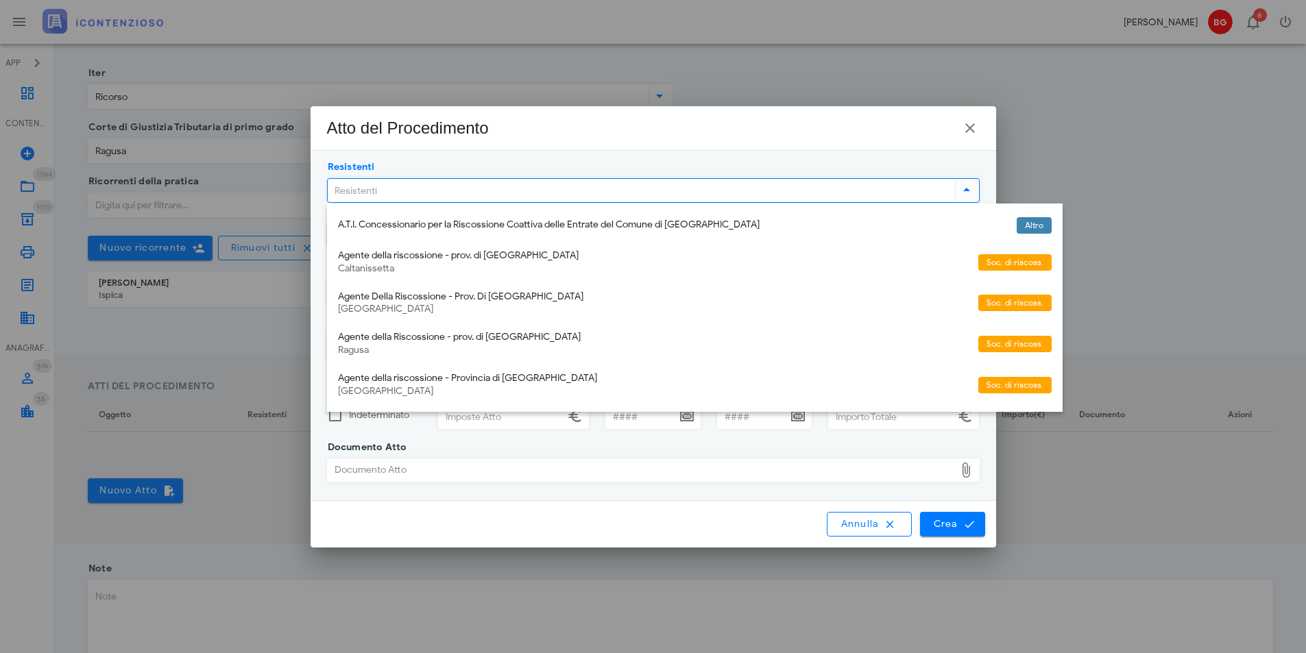
drag, startPoint x: 508, startPoint y: 334, endPoint x: 500, endPoint y: 335, distance: 8.3
click at [509, 334] on div "Agente della Riscossione - prov. di [GEOGRAPHIC_DATA]" at bounding box center [652, 338] width 629 height 12
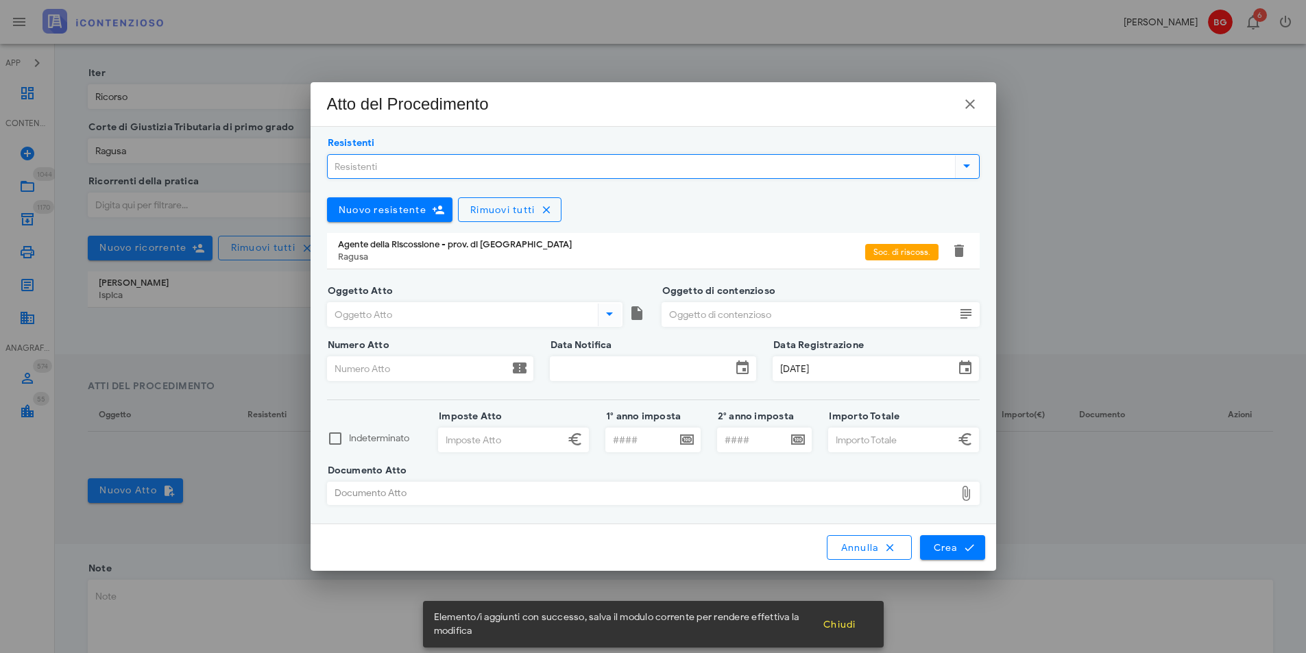
click at [431, 315] on input "Oggetto Atto" at bounding box center [461, 314] width 267 height 23
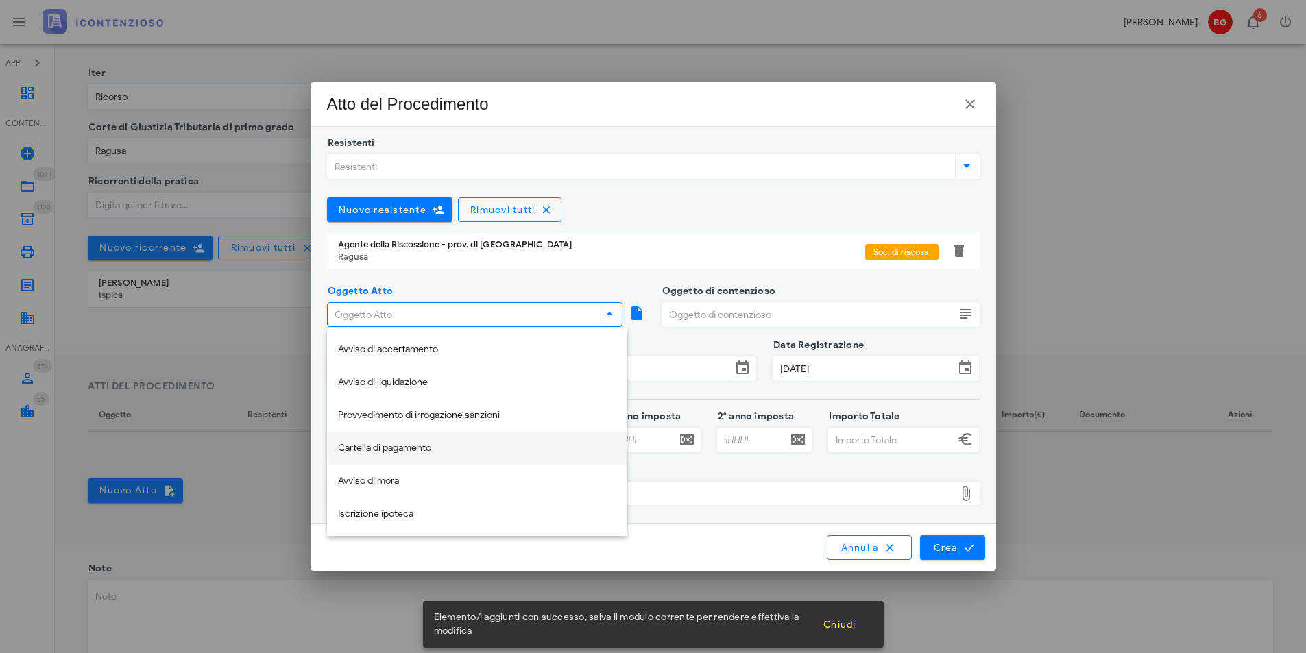
click at [423, 448] on div "Cartella di pagamento" at bounding box center [477, 449] width 278 height 12
type input "Cartella di pagamento"
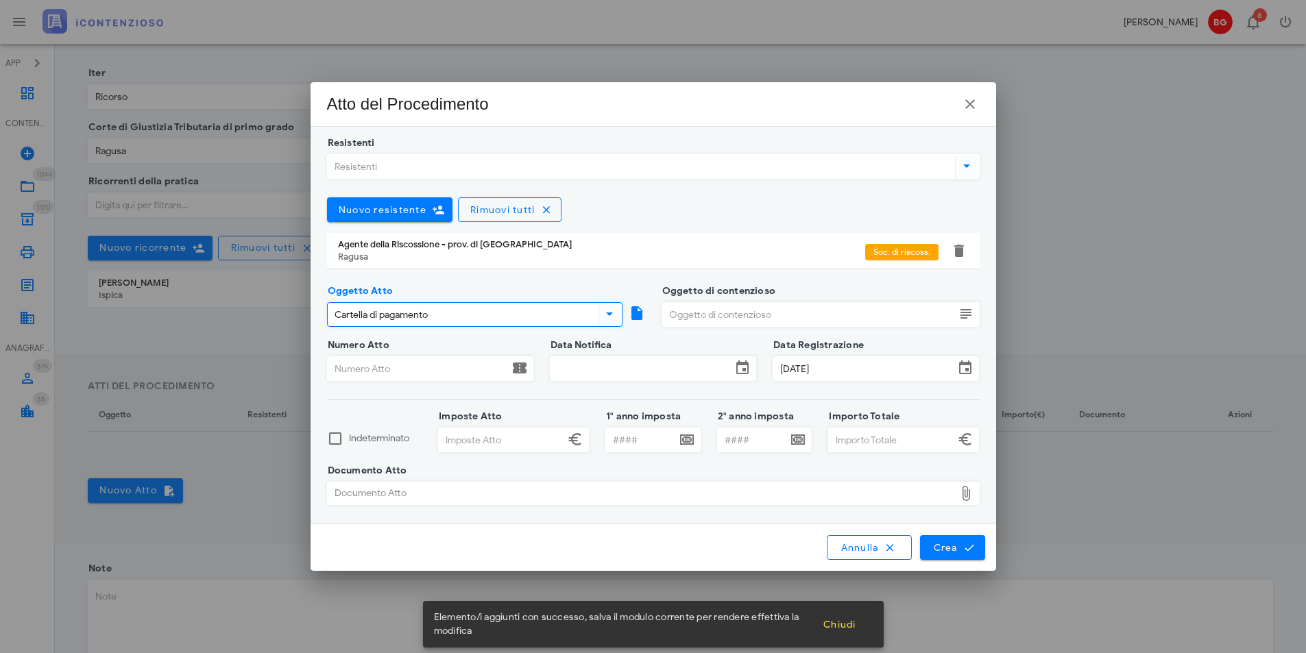
click at [838, 315] on input "Oggetto di contenzioso" at bounding box center [808, 314] width 293 height 23
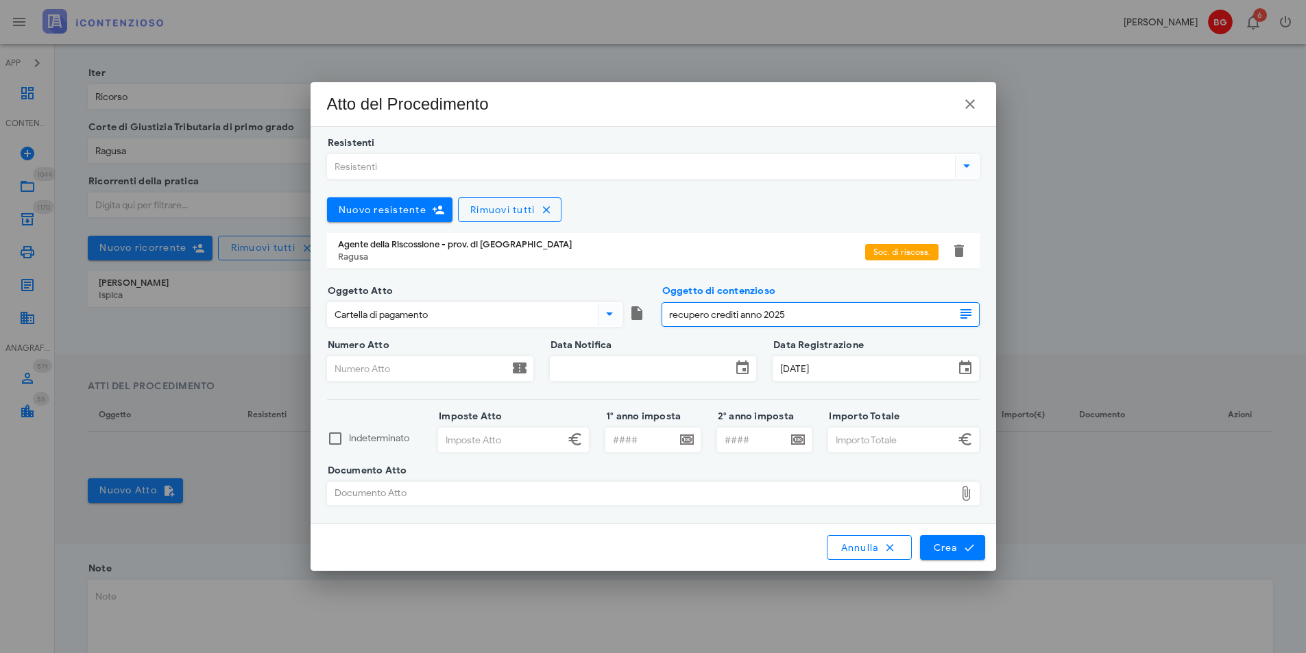
type input "recupero crediti anno 2025"
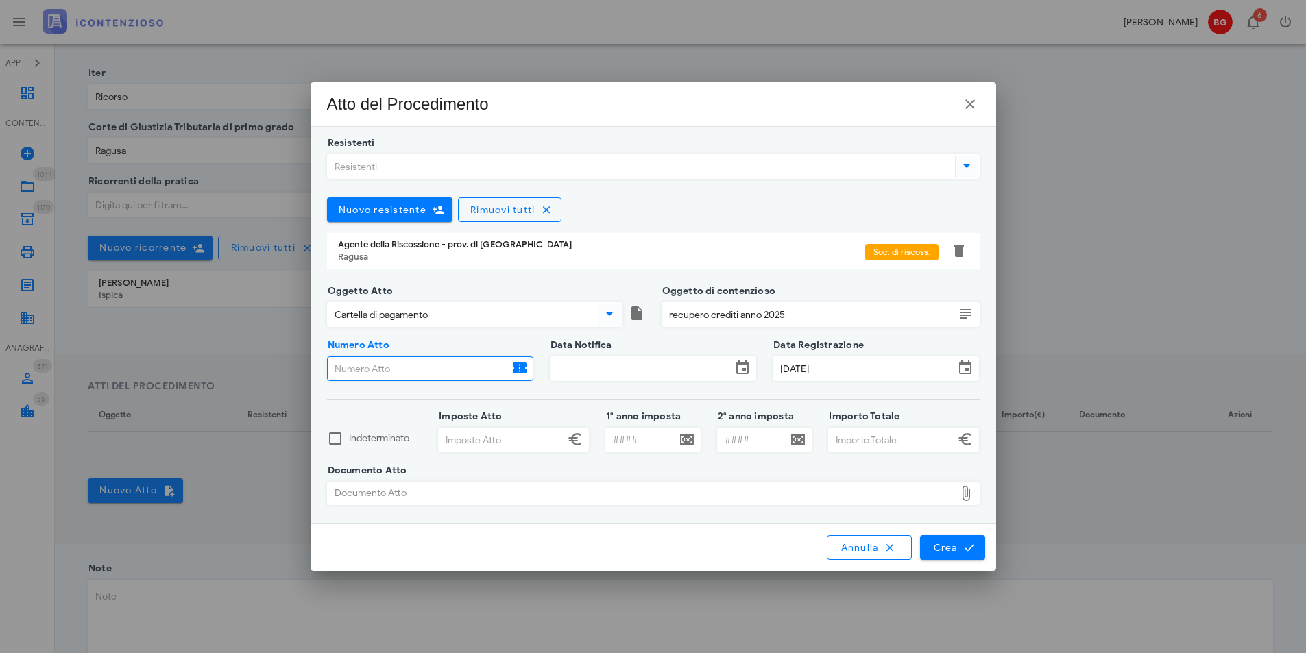
click at [455, 373] on input "Numero Atto" at bounding box center [418, 368] width 181 height 23
type input "29720250008844559"
click at [625, 359] on input "Data Notifica" at bounding box center [641, 368] width 181 height 23
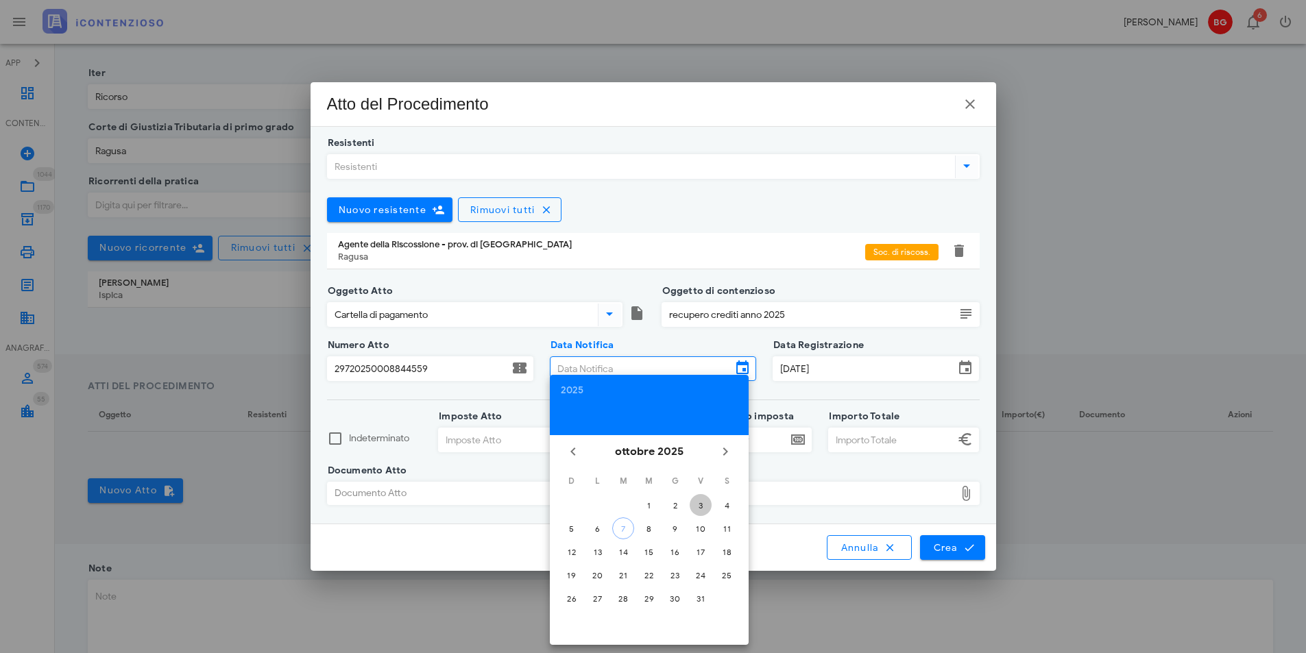
click at [703, 498] on button "3" at bounding box center [701, 505] width 22 height 22
type input "[DATE]"
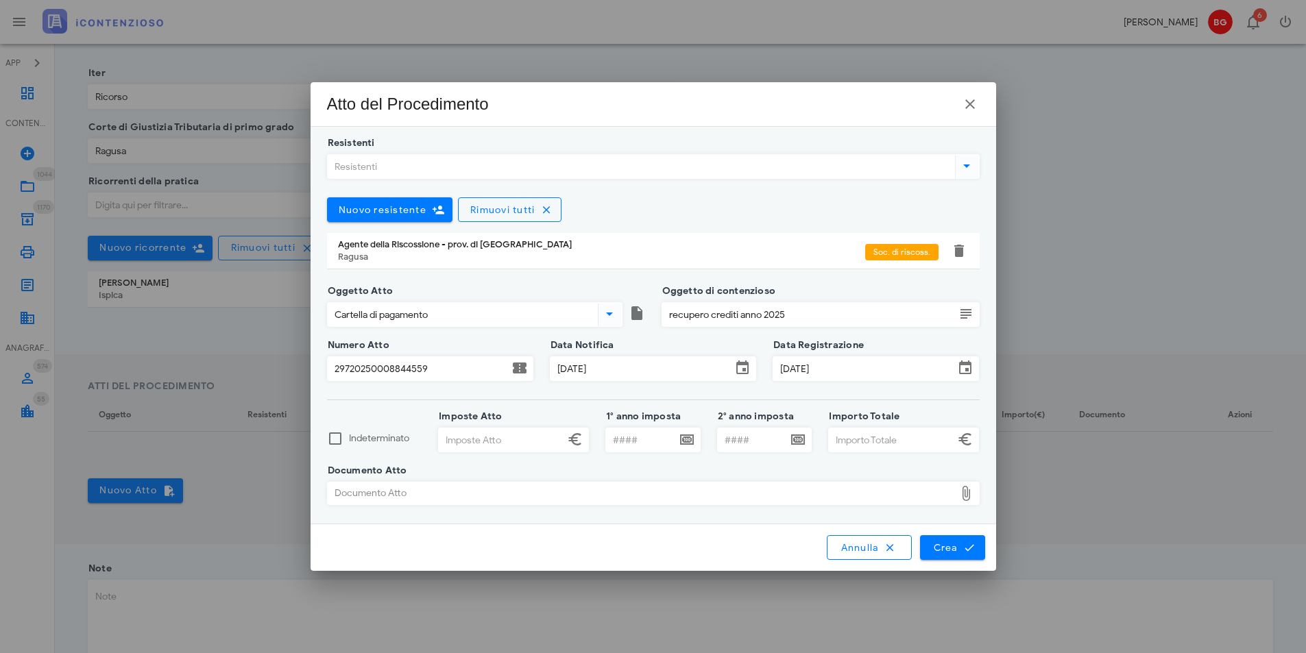
click at [505, 445] on input "Imposte Atto" at bounding box center [501, 440] width 125 height 23
type input "161,75"
click at [883, 437] on input "Importo Totale" at bounding box center [891, 440] width 125 height 23
click at [846, 500] on div "Documento Atto" at bounding box center [641, 494] width 627 height 22
type input "167,63"
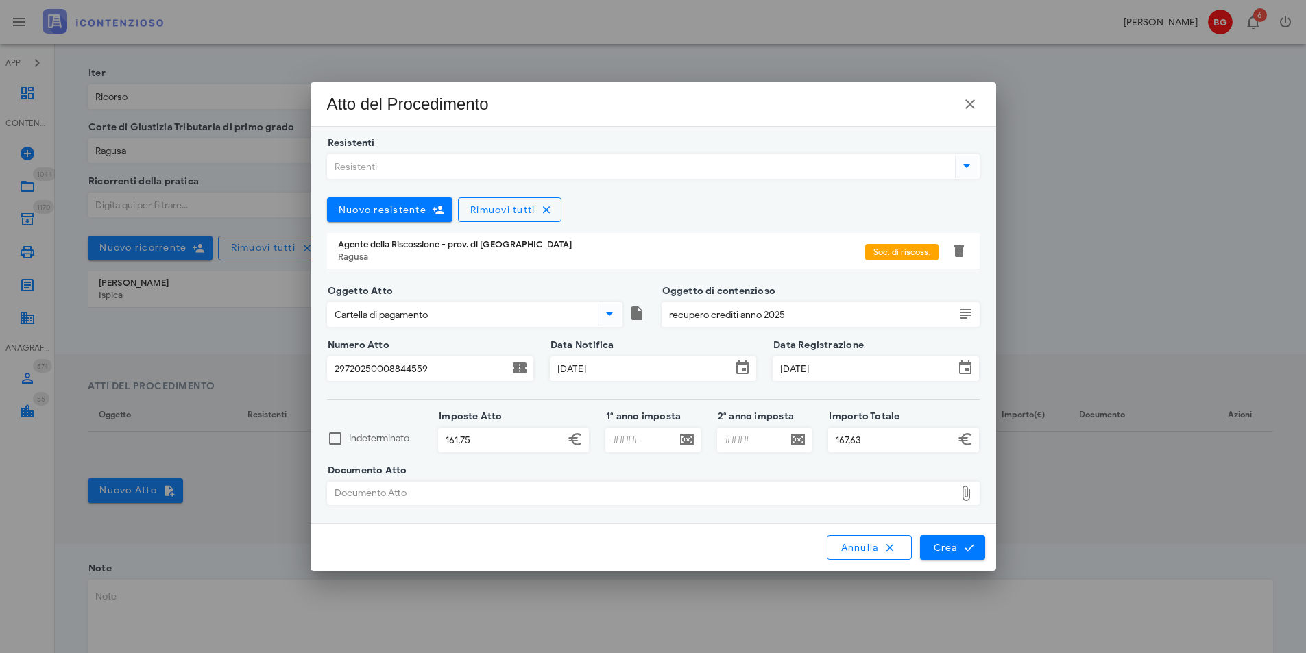
type input "C:\fakepath\7449.pdf"
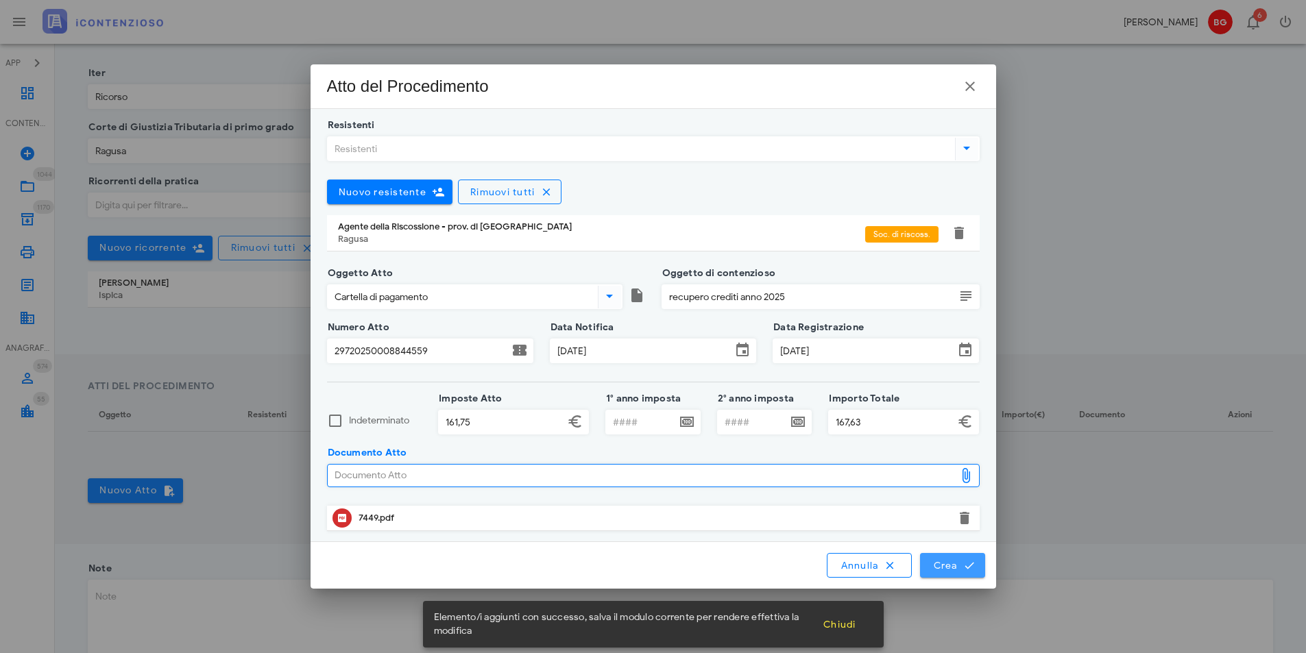
click at [960, 570] on span "Crea" at bounding box center [952, 565] width 40 height 12
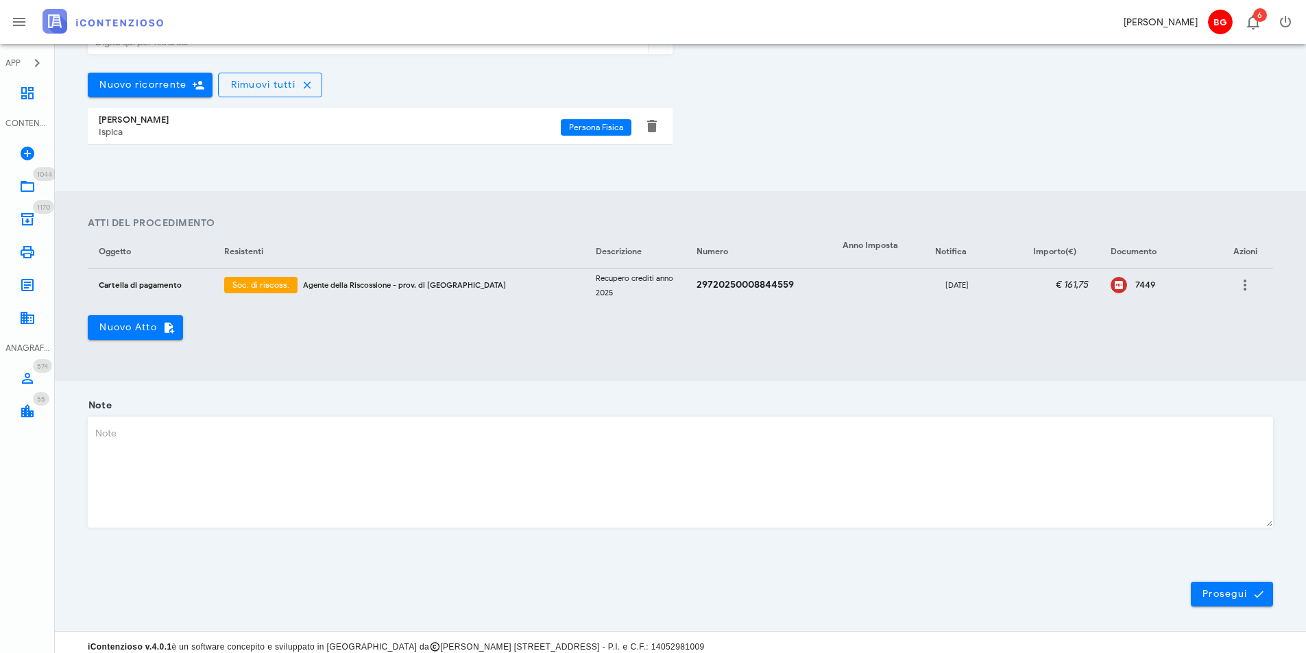
scroll to position [378, 0]
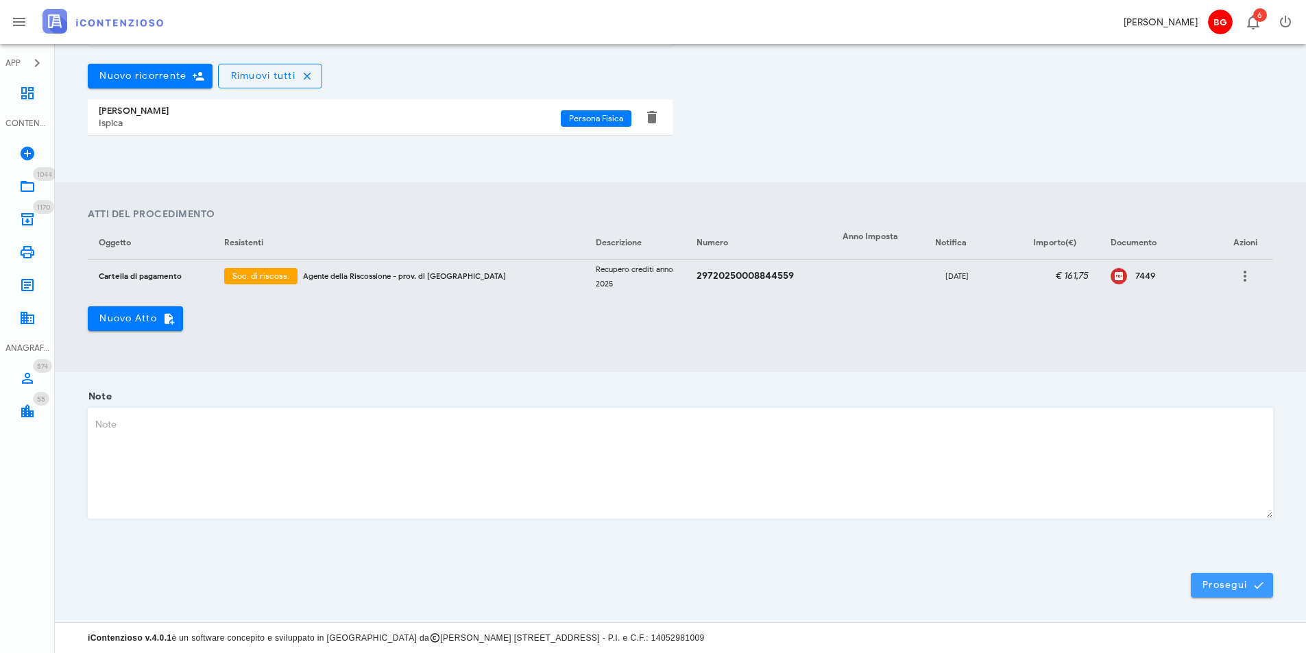
click at [1231, 587] on span "Prosegui" at bounding box center [1232, 585] width 60 height 12
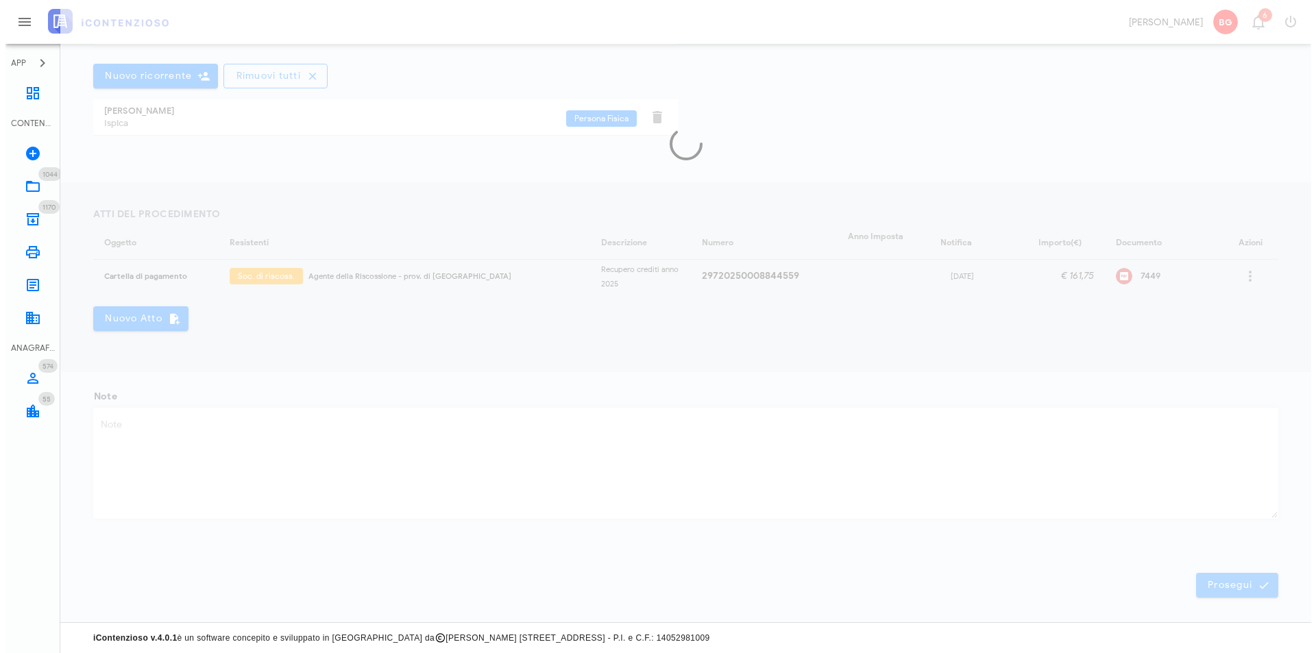
scroll to position [0, 0]
